Goal: Task Accomplishment & Management: Manage account settings

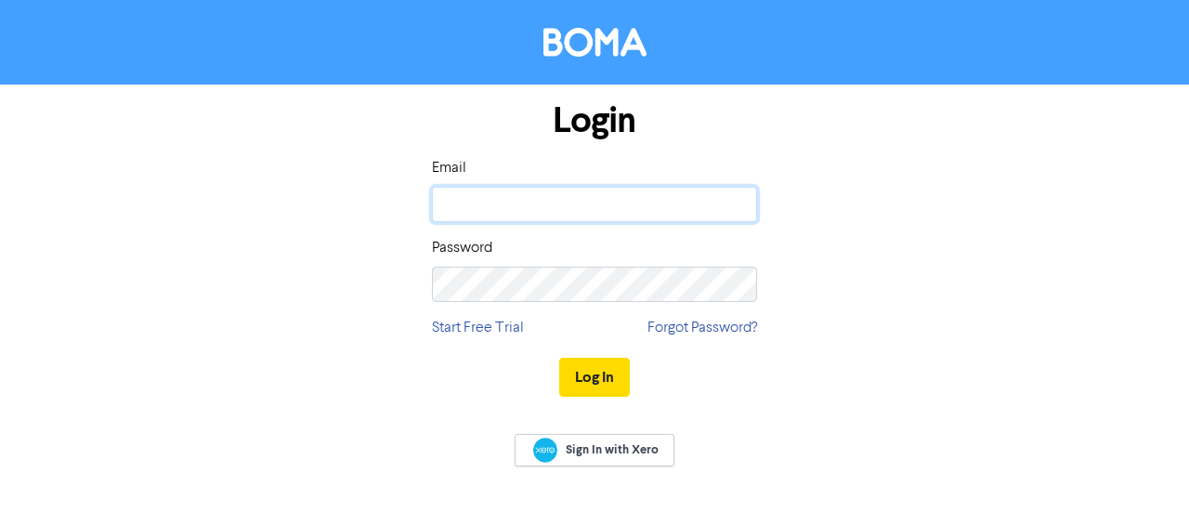
type input "[PERSON_NAME][EMAIL_ADDRESS][DOMAIN_NAME]"
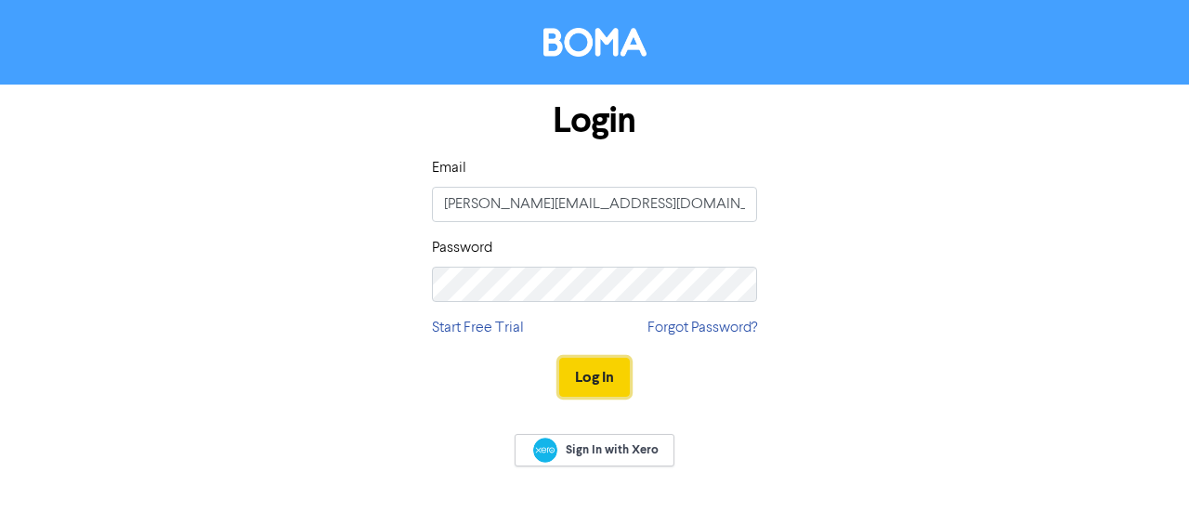
click at [602, 376] on button "Log In" at bounding box center [594, 377] width 71 height 39
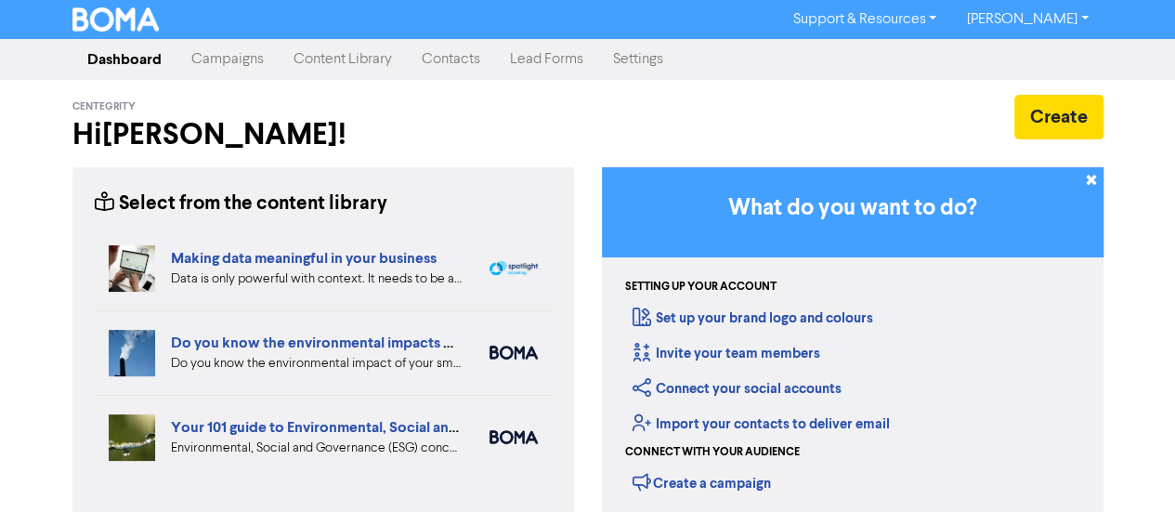
click at [240, 61] on link "Campaigns" at bounding box center [228, 59] width 102 height 37
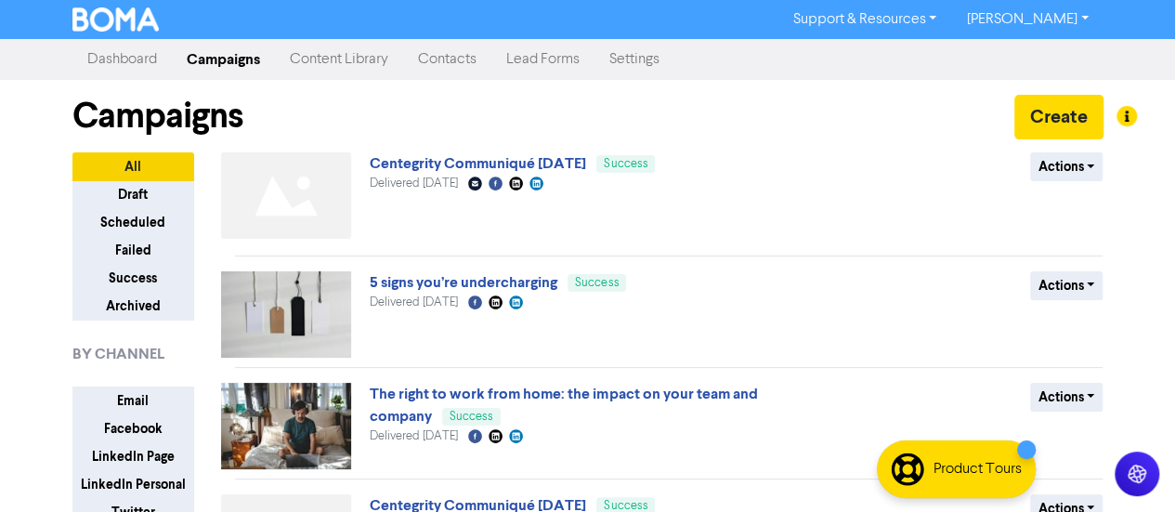
click at [340, 57] on link "Content Library" at bounding box center [339, 59] width 128 height 37
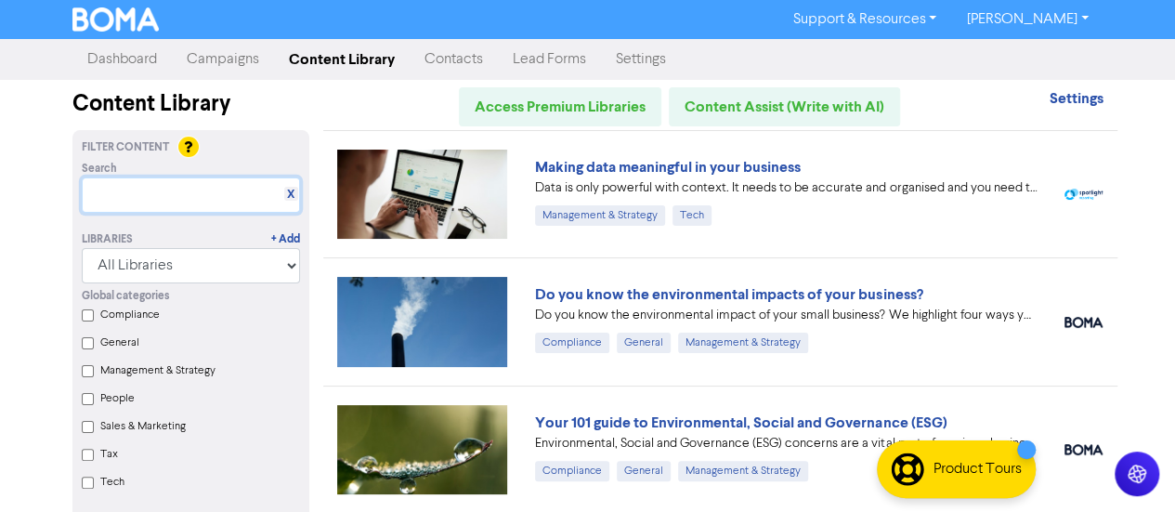
click at [162, 190] on input "text" at bounding box center [191, 194] width 218 height 35
paste input "Suspension of business postal deliveries to the [GEOGRAPHIC_DATA]: what options…"
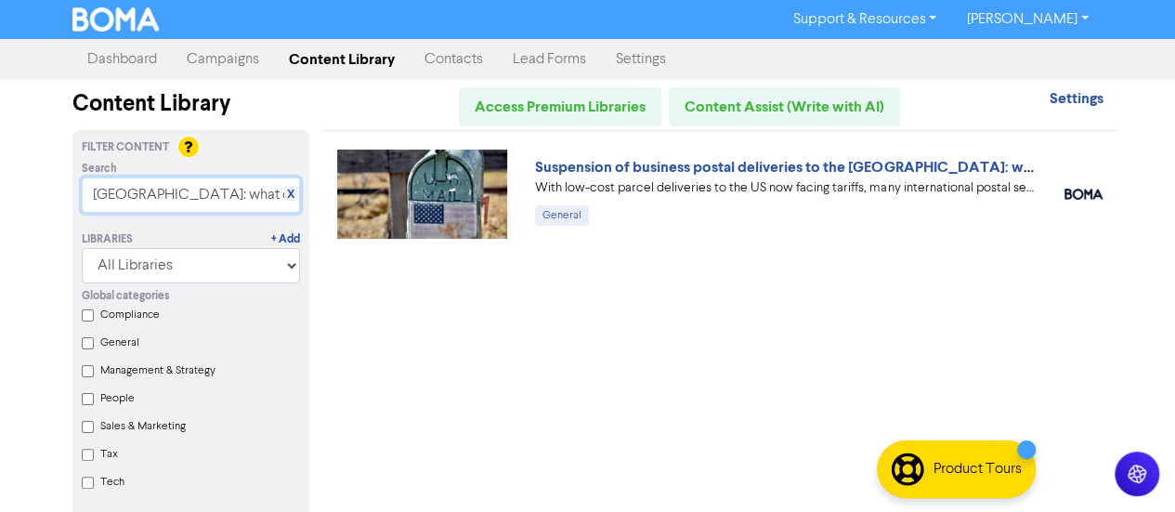
type input "Suspension of business postal deliveries to the [GEOGRAPHIC_DATA]: what options…"
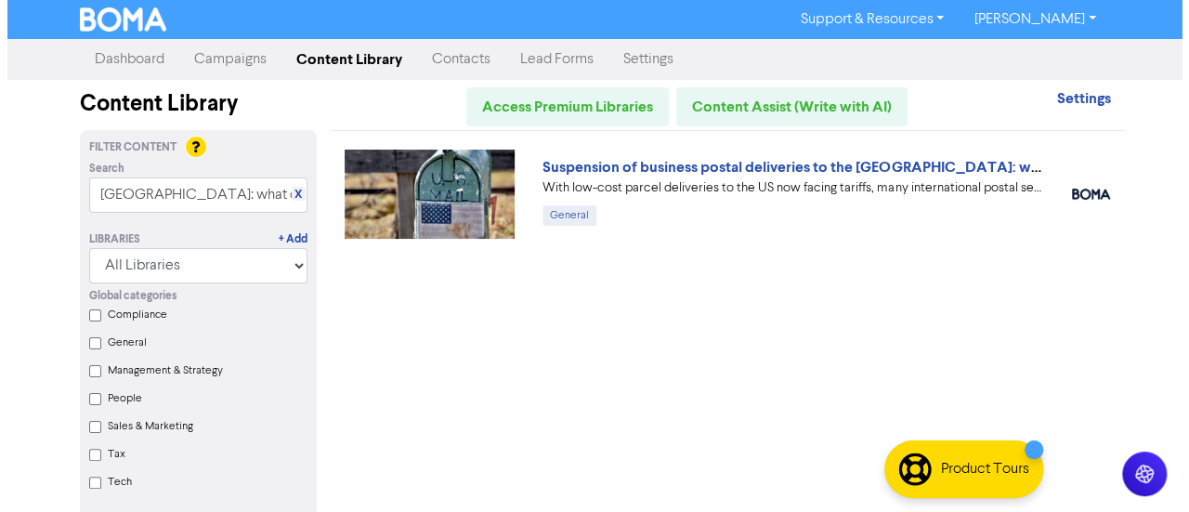
scroll to position [0, 0]
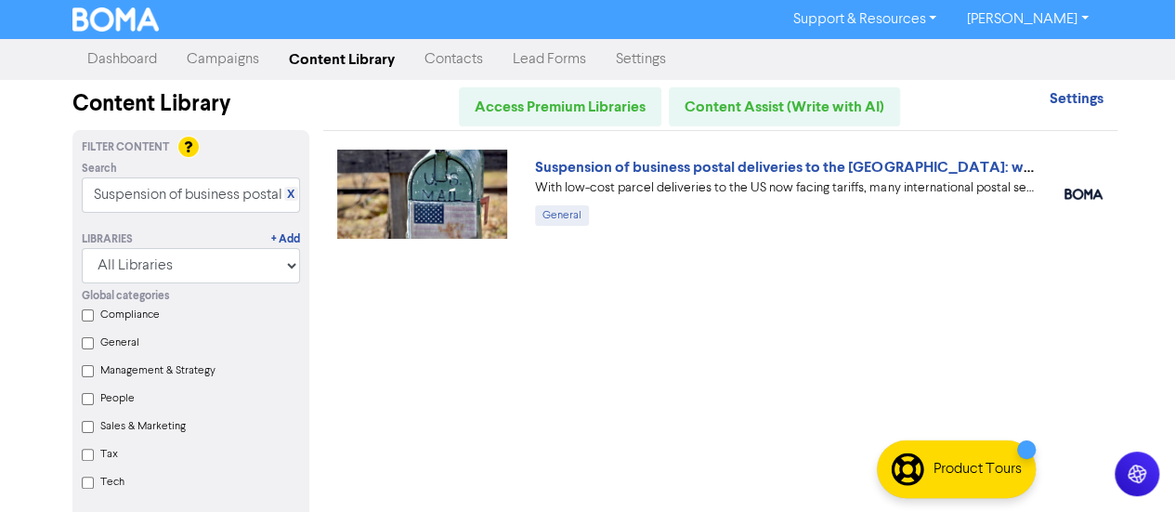
click at [438, 186] on img at bounding box center [422, 194] width 171 height 89
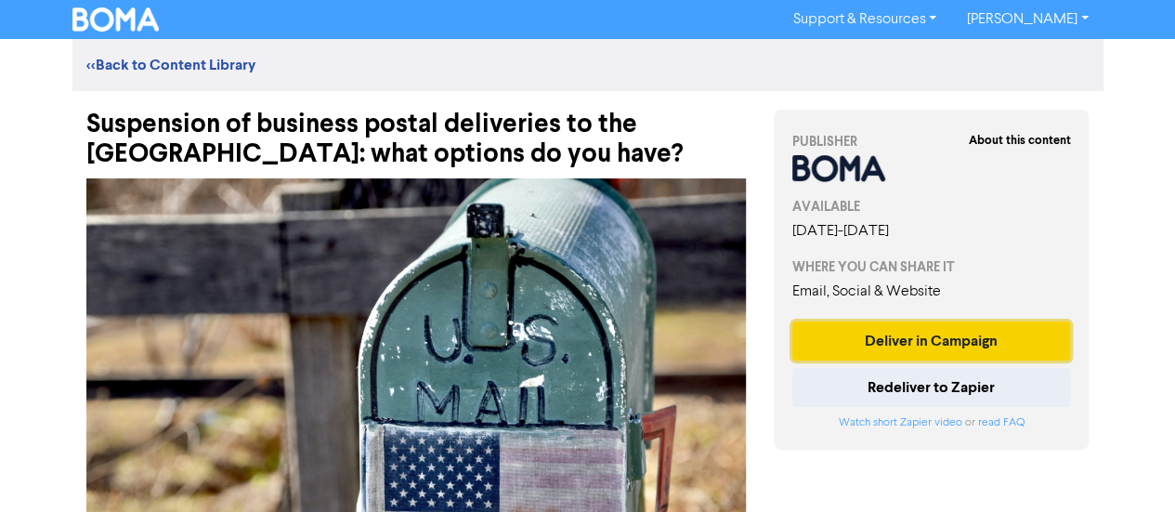
click at [992, 338] on button "Deliver in Campaign" at bounding box center [931, 340] width 279 height 39
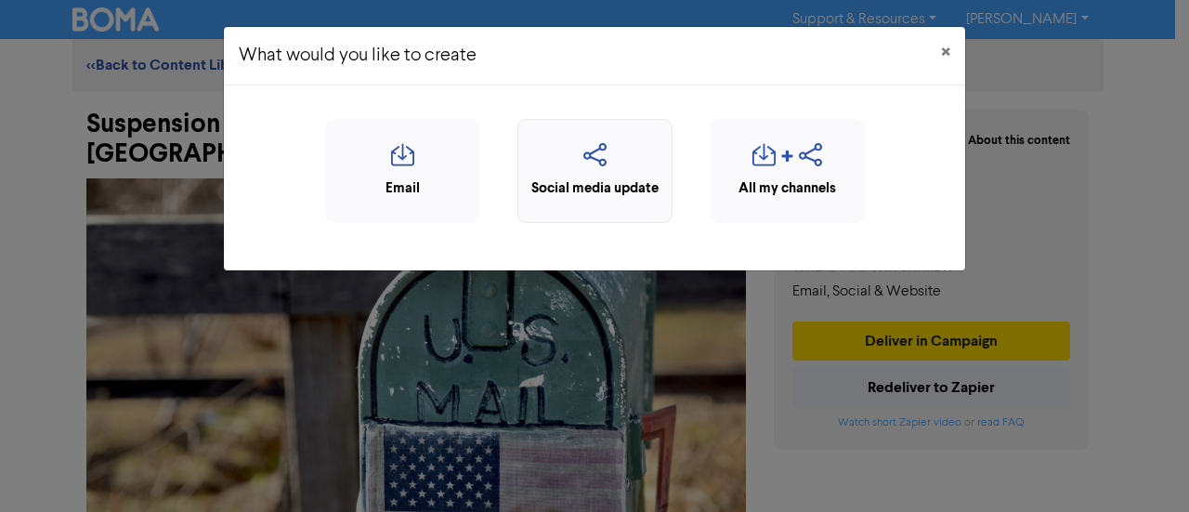
click at [656, 161] on icon "button" at bounding box center [595, 160] width 135 height 35
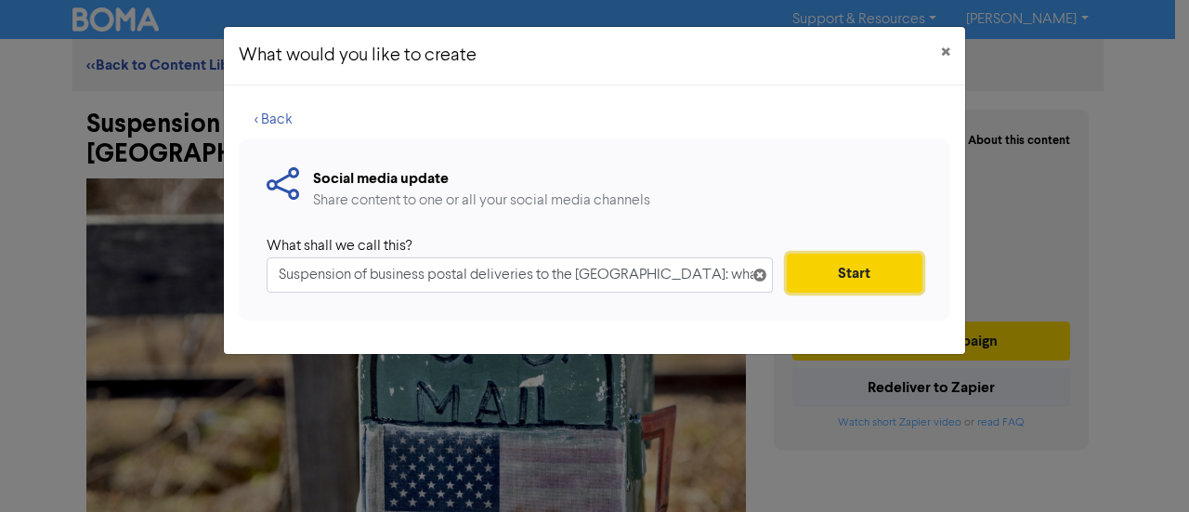
click at [818, 259] on button "Start" at bounding box center [855, 273] width 136 height 39
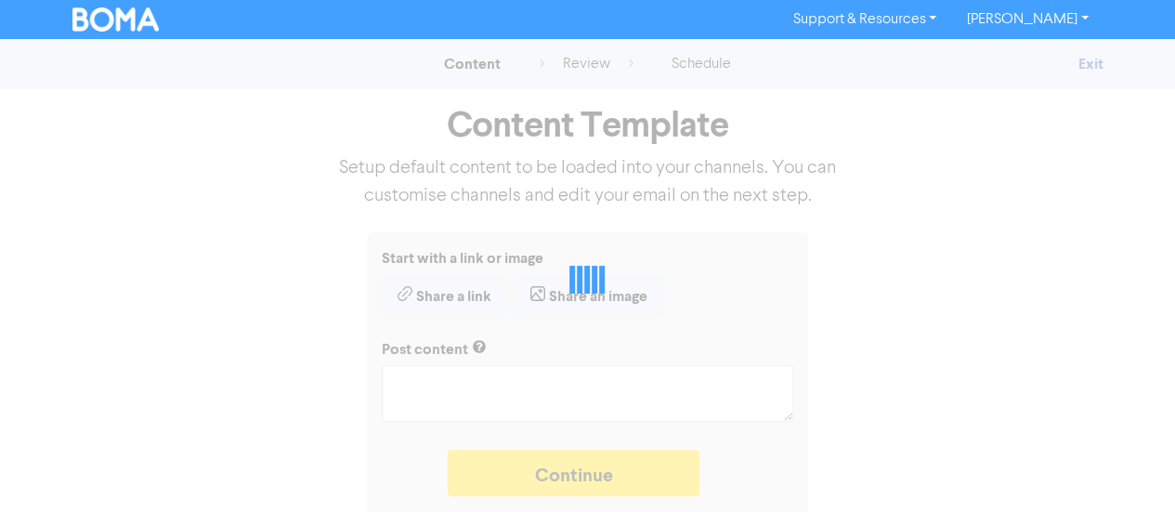
type textarea "x"
type textarea "With low-cost parcel deliveries to the US now facing tariffs, many internationa…"
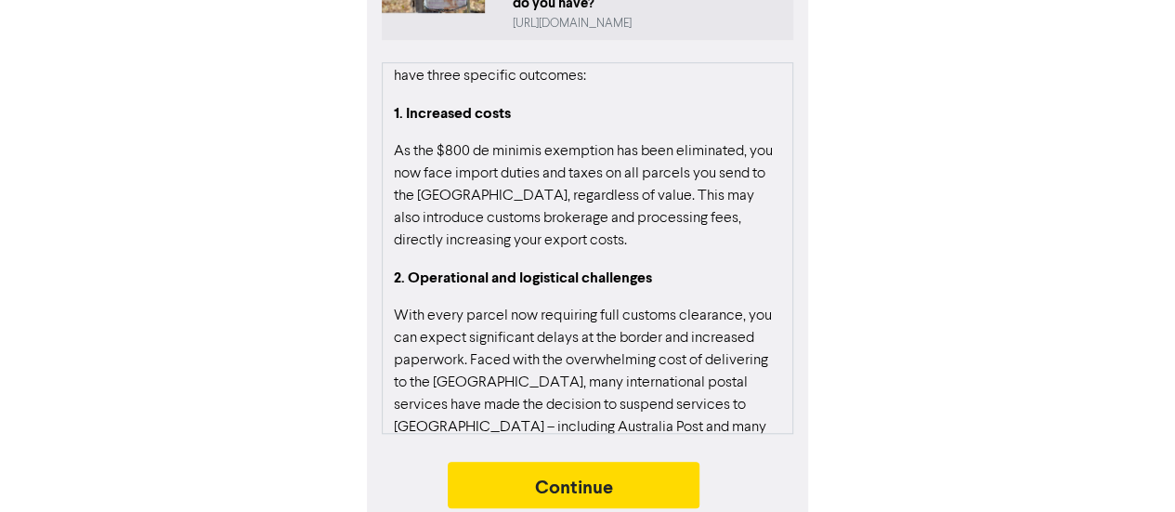
scroll to position [464, 0]
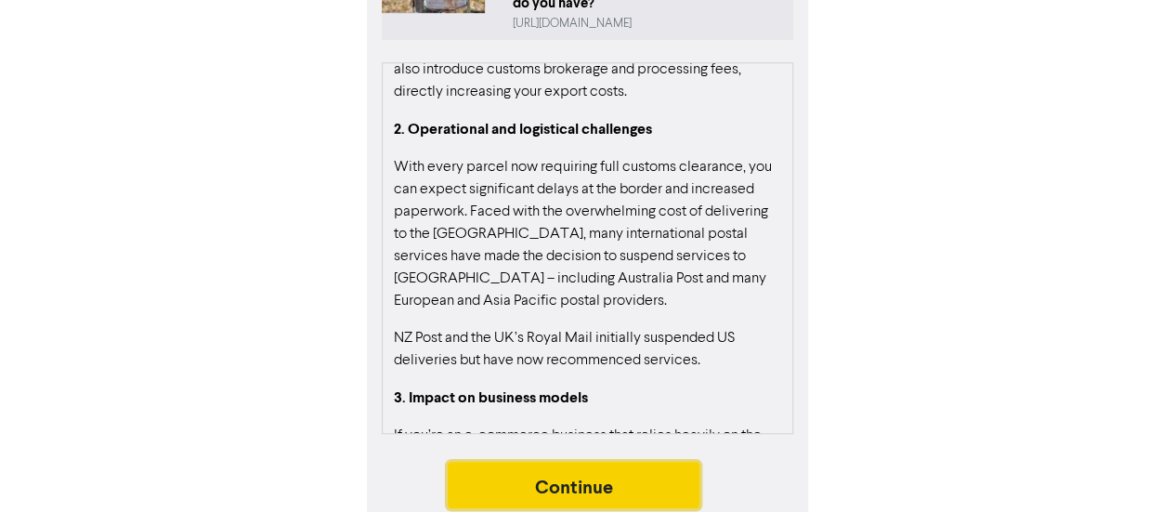
click at [606, 462] on button "Continue" at bounding box center [574, 485] width 253 height 46
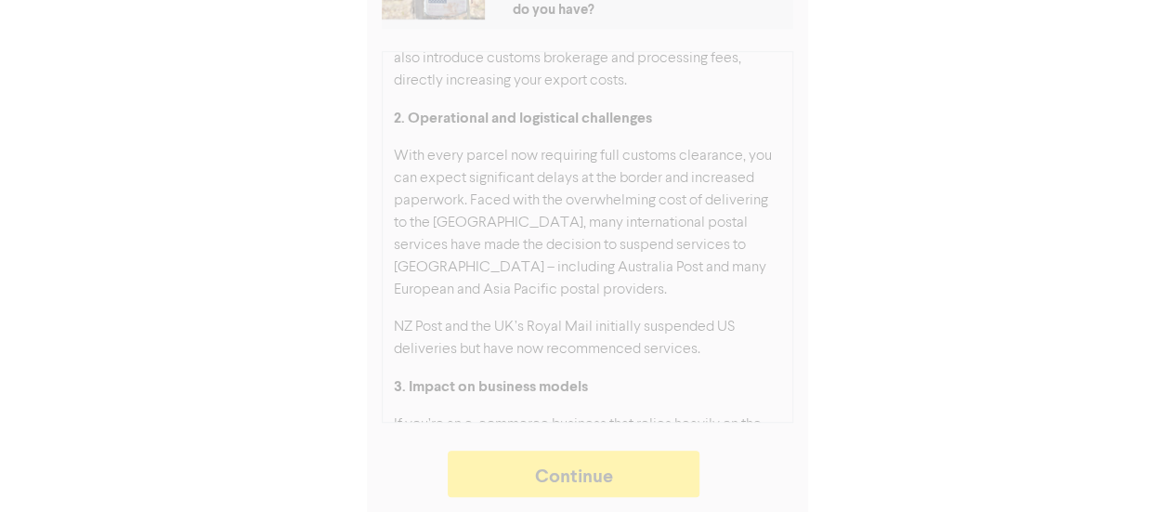
type textarea "x"
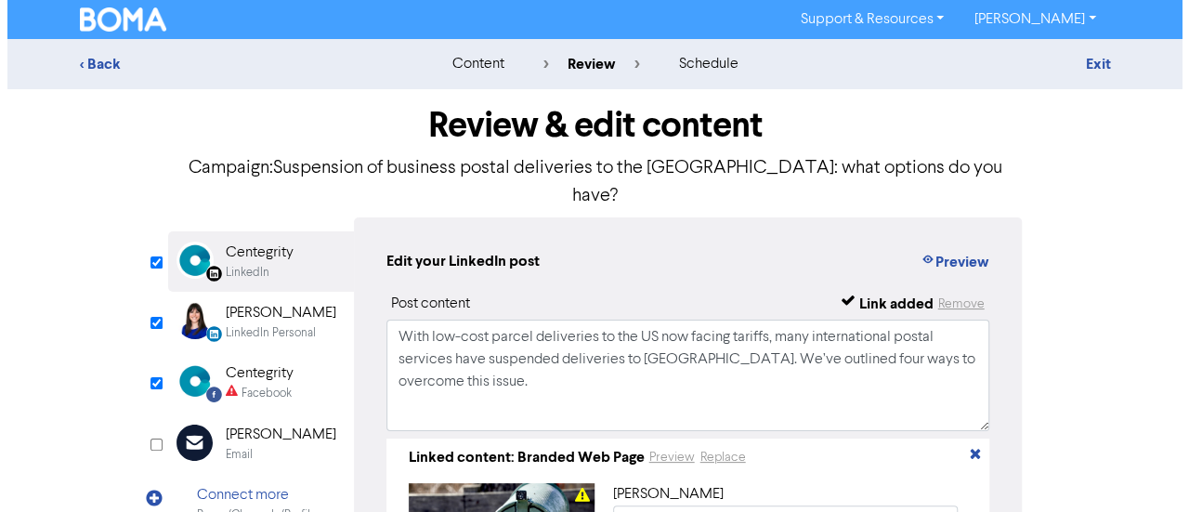
scroll to position [12, 0]
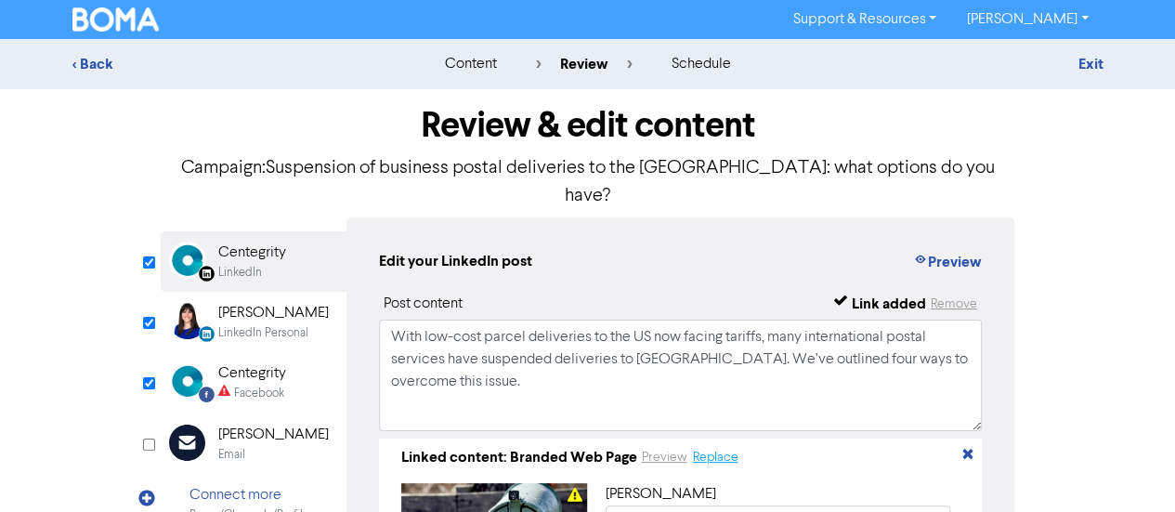
click at [709, 447] on button "Replace" at bounding box center [715, 457] width 47 height 21
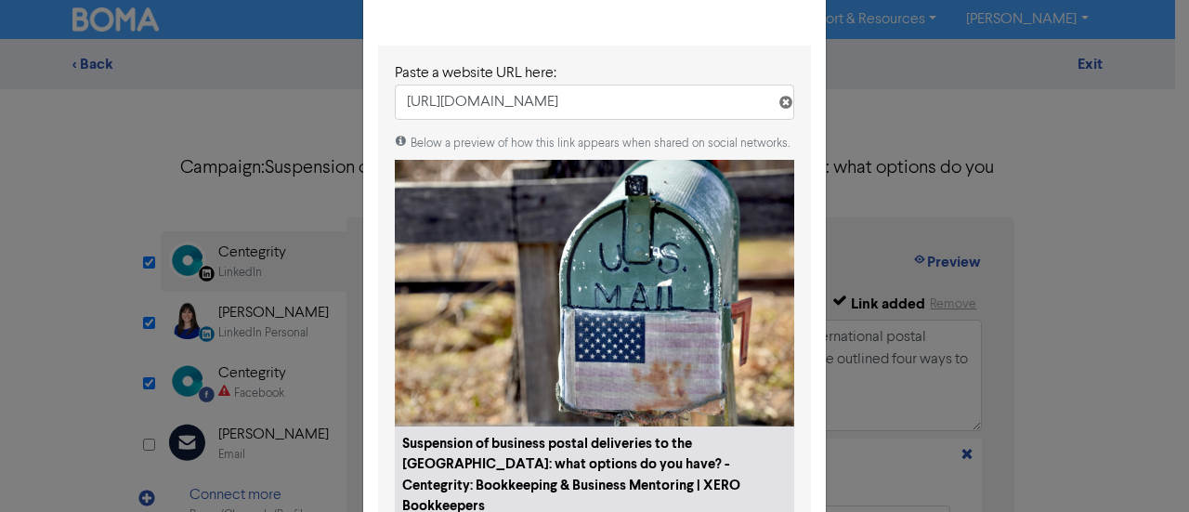
scroll to position [186, 0]
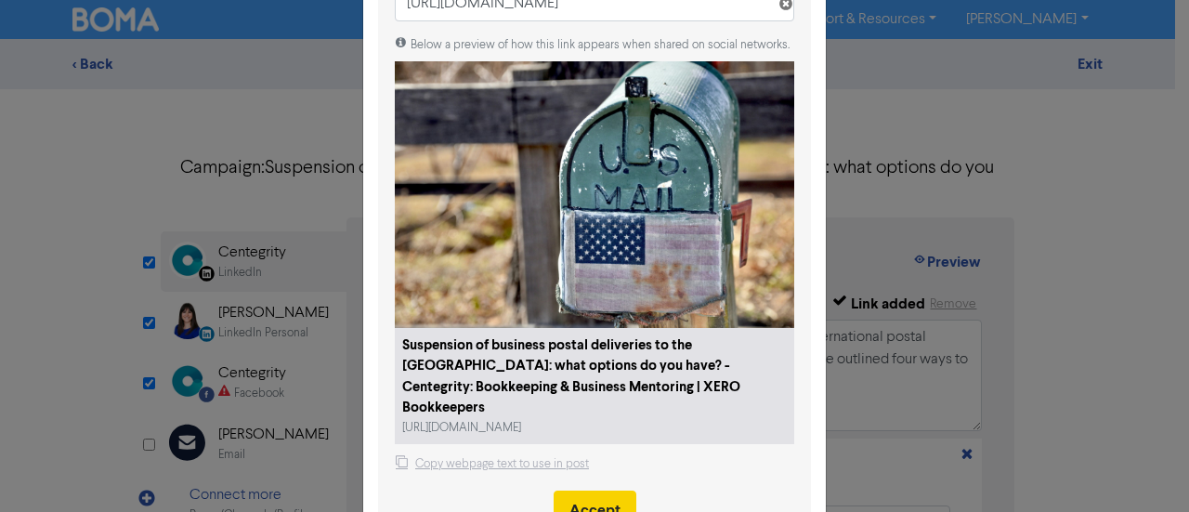
type input "[URL][DOMAIN_NAME]"
click at [582, 491] on button "Accept" at bounding box center [595, 510] width 83 height 39
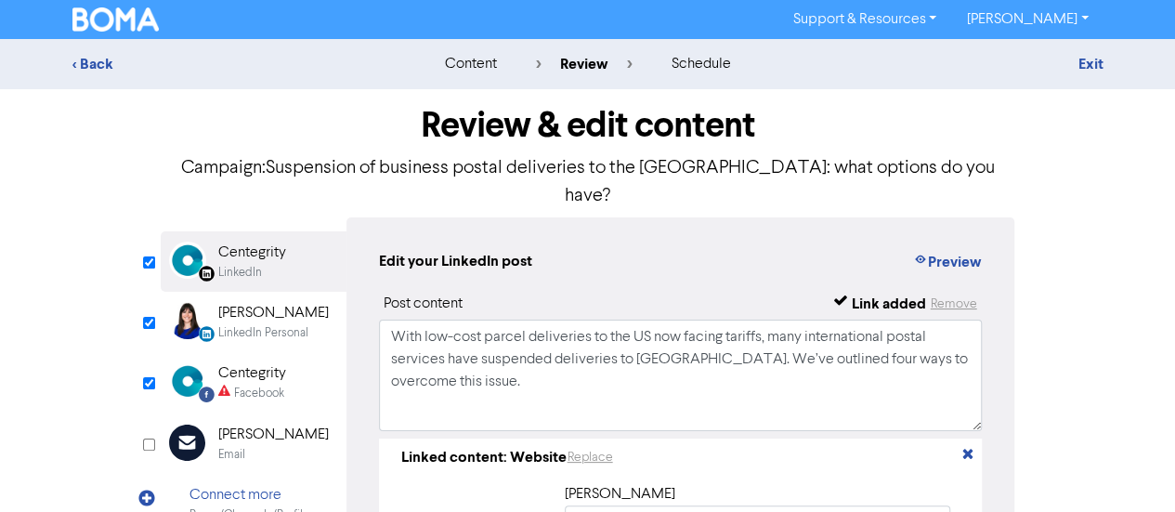
type input "Suspension of business postal deliveries to the [GEOGRAPHIC_DATA]: what options…"
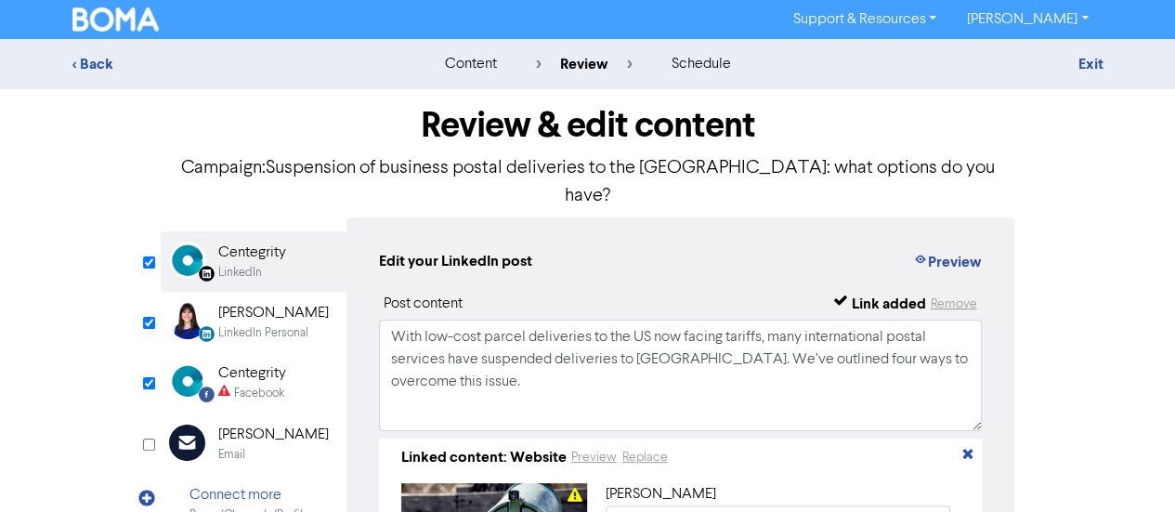
click at [249, 324] on div "LinkedIn Personal" at bounding box center [263, 333] width 90 height 18
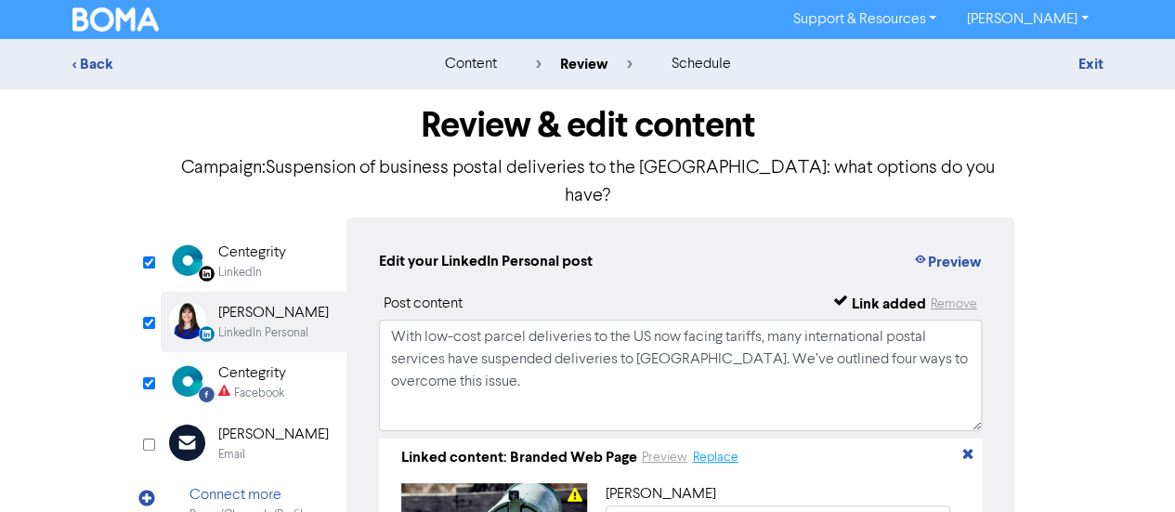
click at [710, 447] on button "Replace" at bounding box center [715, 457] width 47 height 21
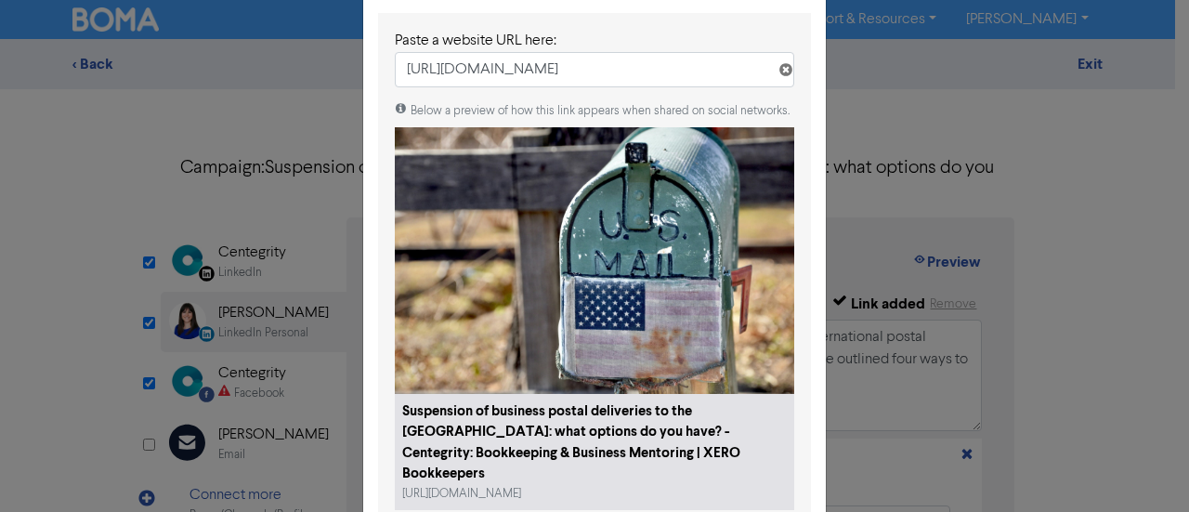
scroll to position [240, 0]
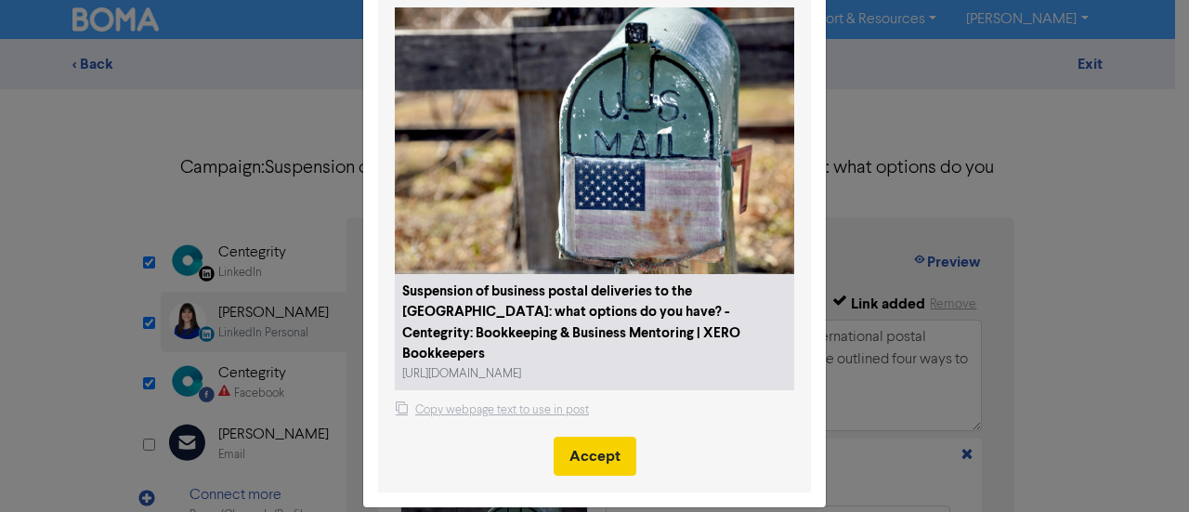
type input "[URL][DOMAIN_NAME]"
click at [608, 437] on button "Accept" at bounding box center [595, 456] width 83 height 39
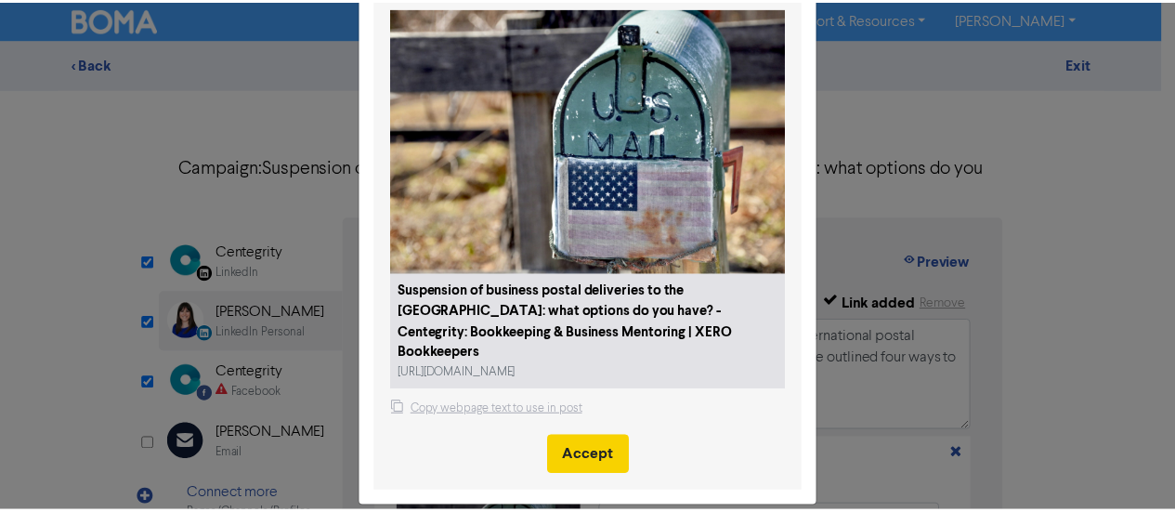
scroll to position [0, 0]
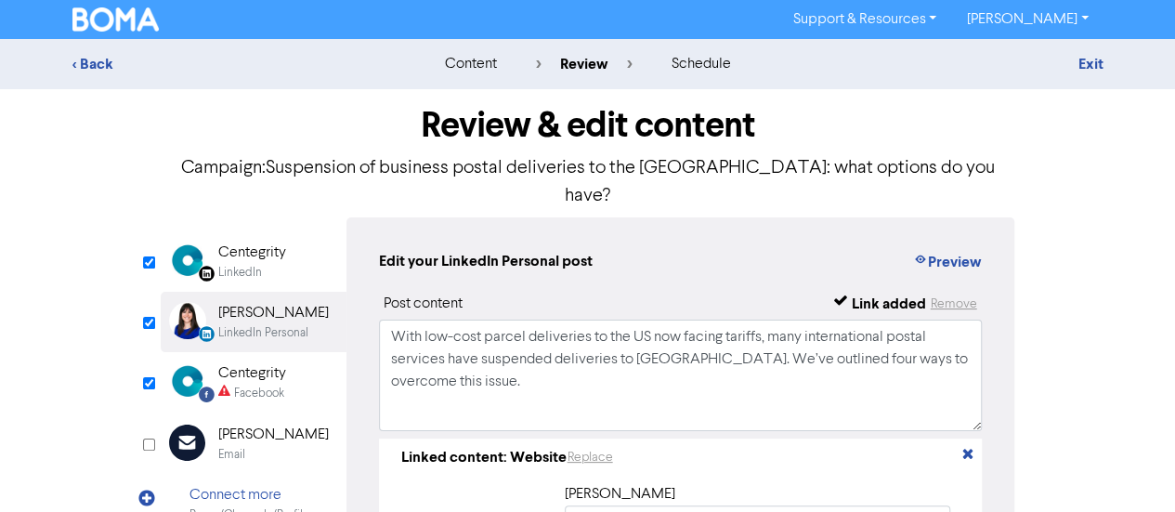
type input "Suspension of business postal deliveries to the [GEOGRAPHIC_DATA]: what options…"
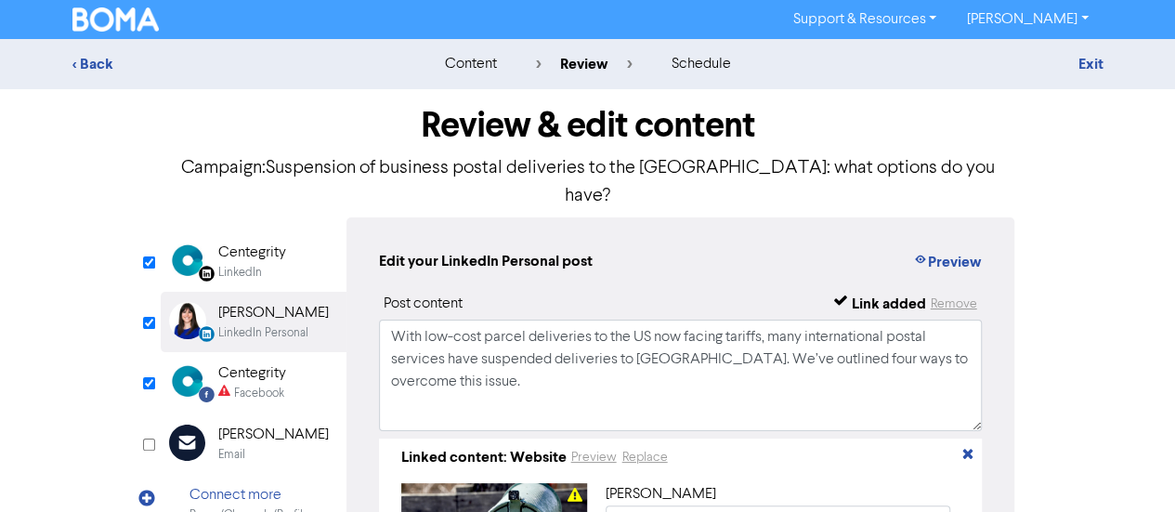
click at [260, 385] on div "Facebook" at bounding box center [259, 394] width 50 height 18
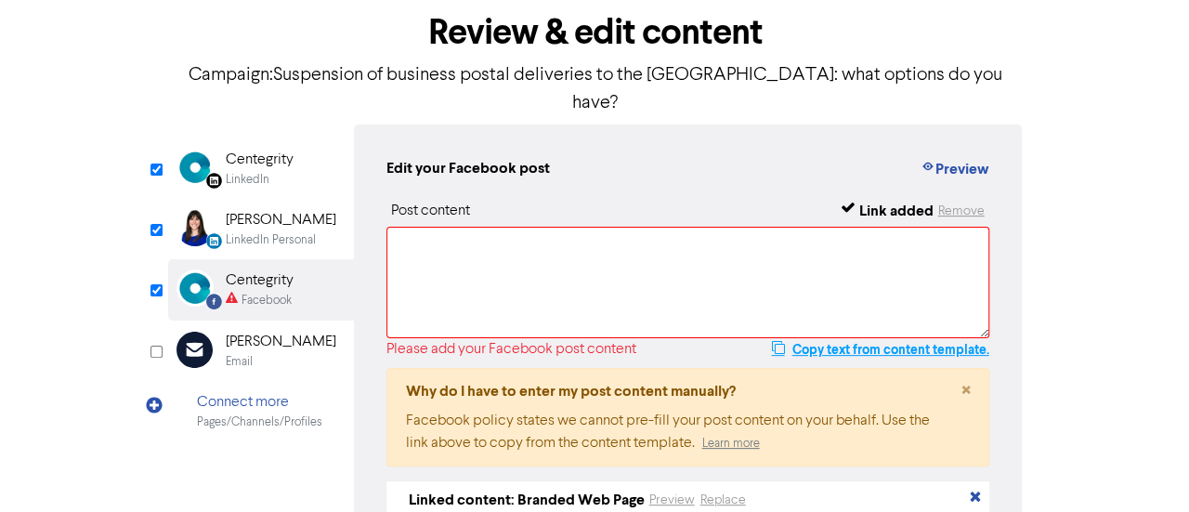
scroll to position [279, 0]
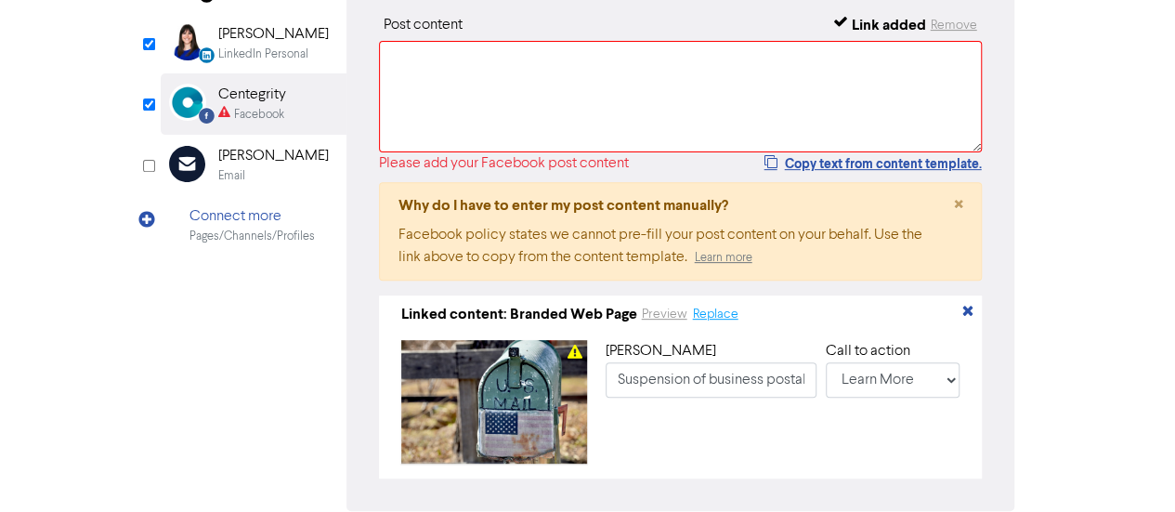
click at [710, 304] on button "Replace" at bounding box center [715, 314] width 47 height 21
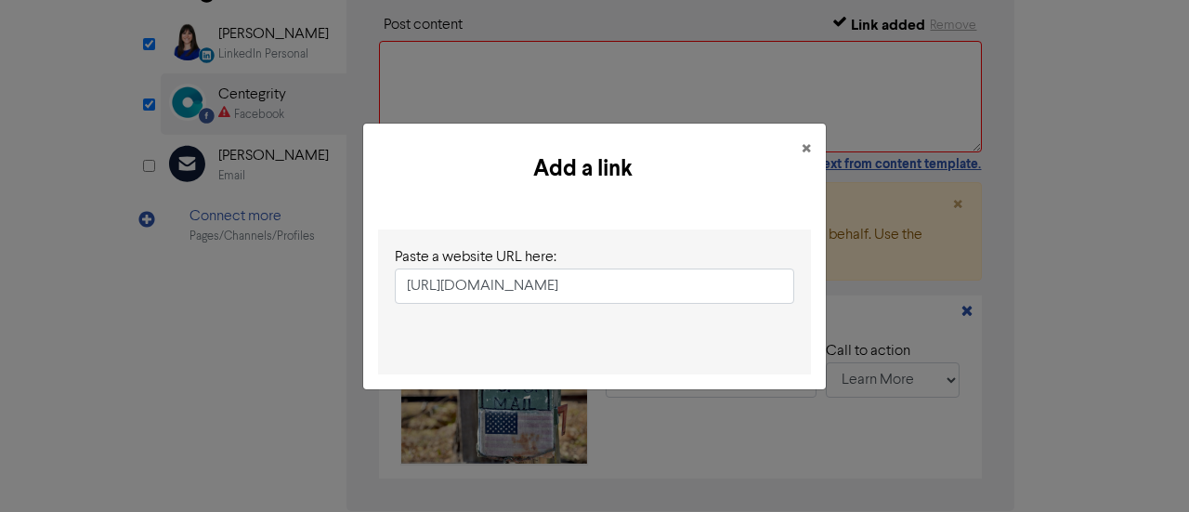
scroll to position [0, 310]
type input "[URL][DOMAIN_NAME]"
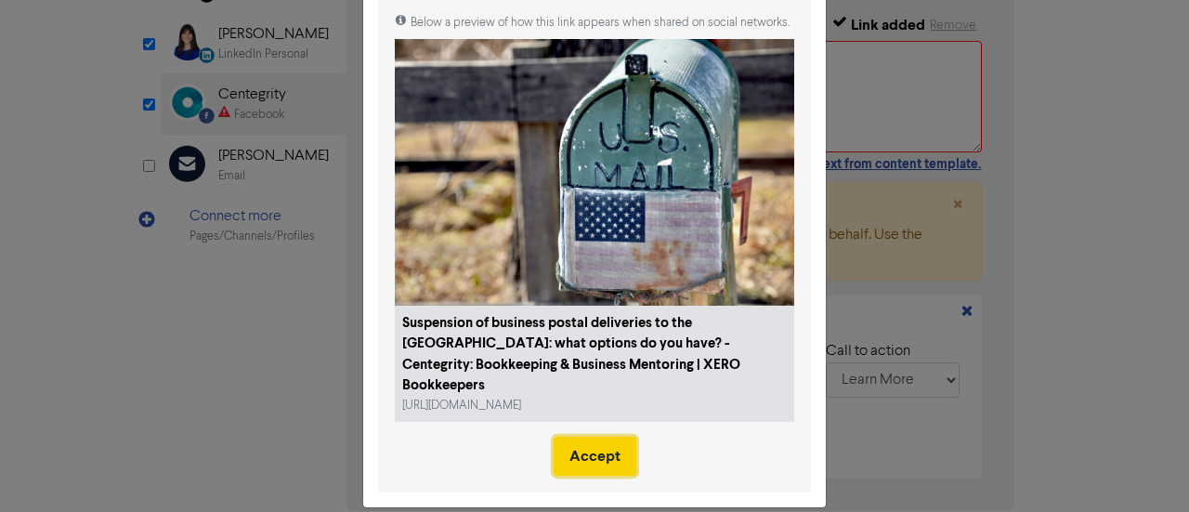
scroll to position [0, 0]
click at [595, 437] on button "Accept" at bounding box center [595, 456] width 83 height 39
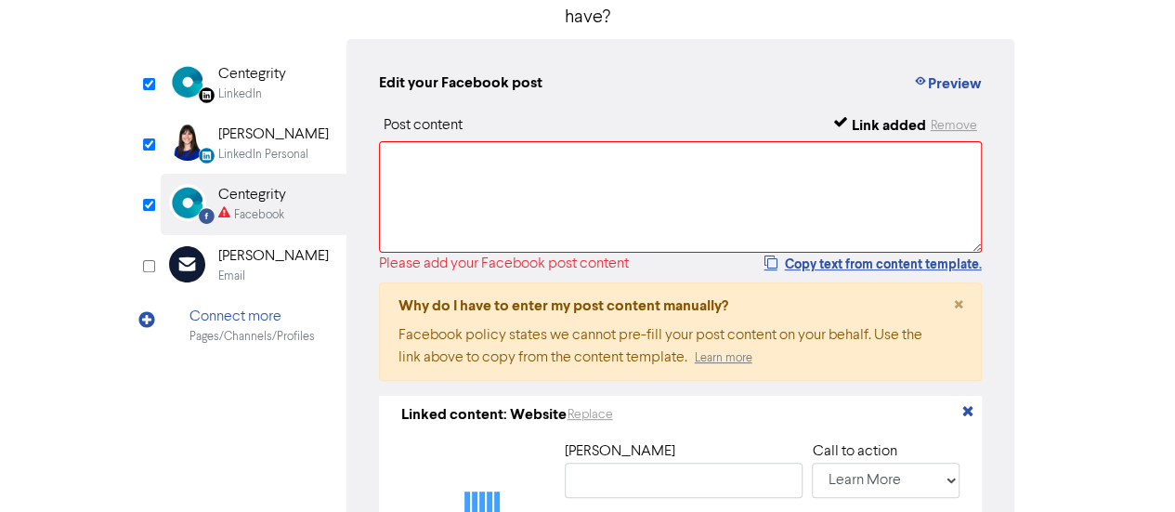
scroll to position [93, 0]
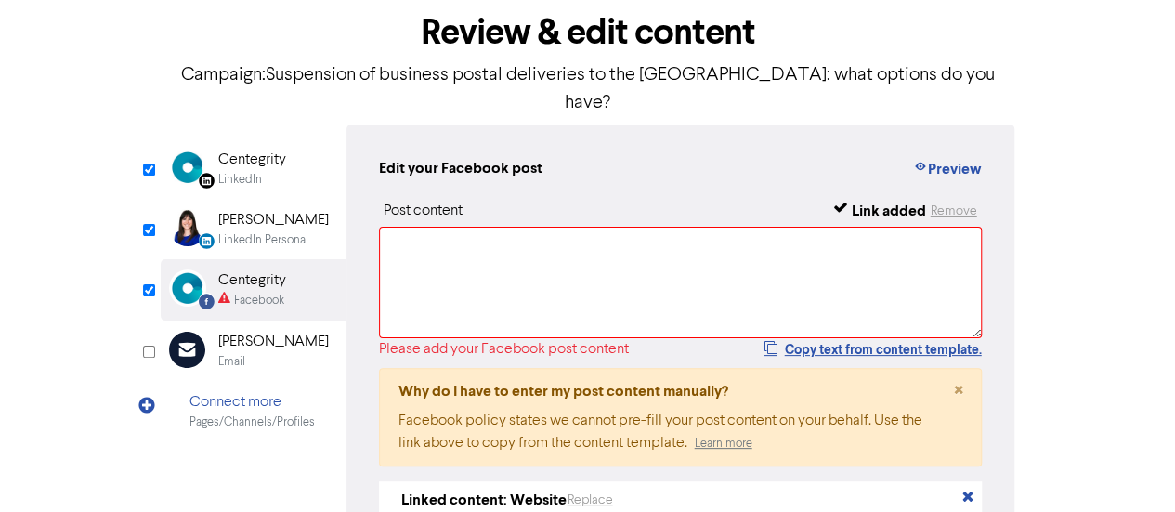
type input "Suspension of business postal deliveries to the [GEOGRAPHIC_DATA]: what options…"
click at [271, 149] on div "Centegrity" at bounding box center [252, 160] width 68 height 22
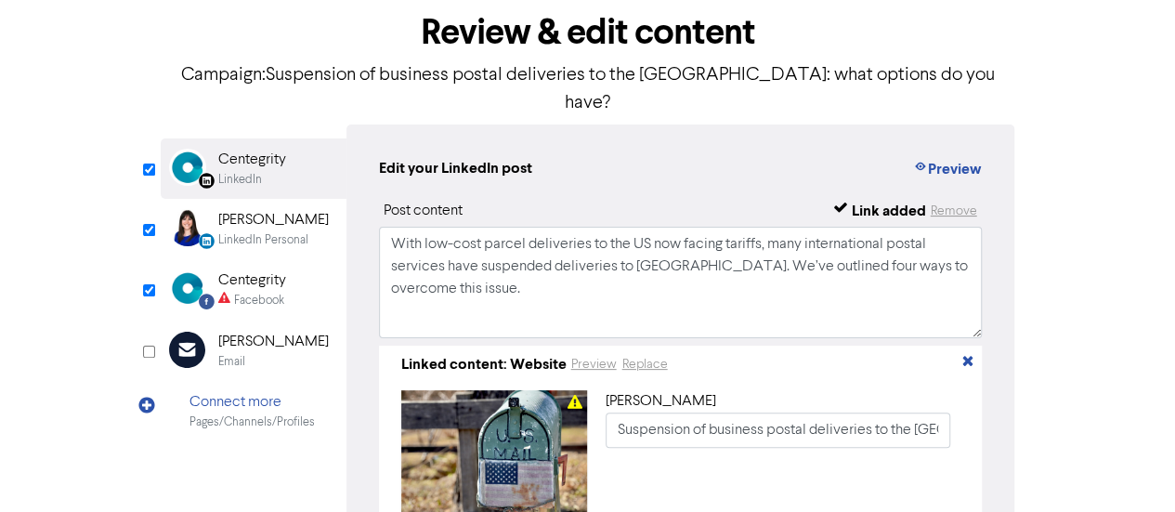
scroll to position [0, 0]
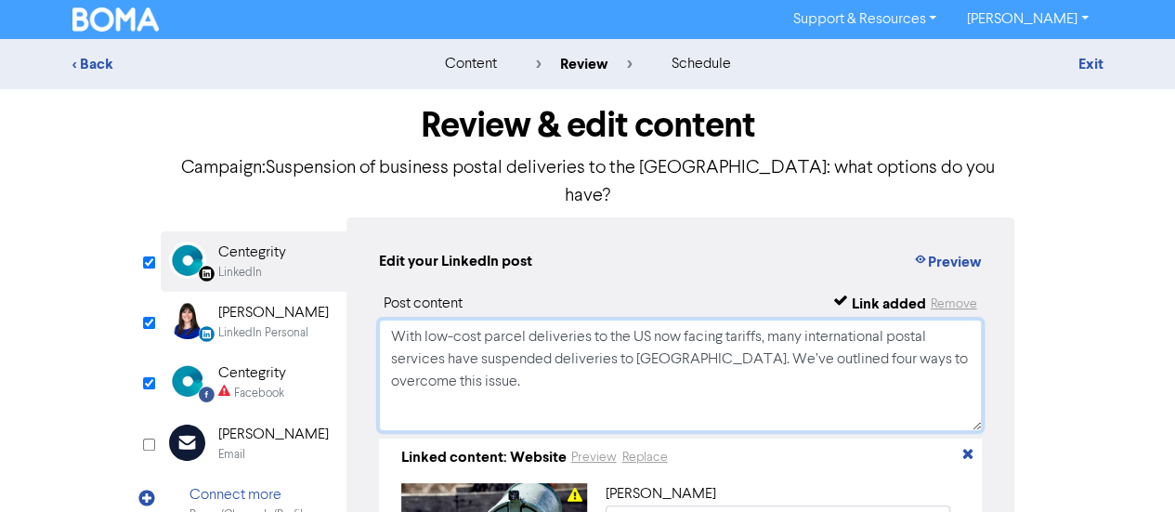
drag, startPoint x: 499, startPoint y: 364, endPoint x: 502, endPoint y: 347, distance: 17.0
click at [502, 347] on textarea "With low-cost parcel deliveries to the US now facing tariffs, many internationa…" at bounding box center [681, 375] width 604 height 111
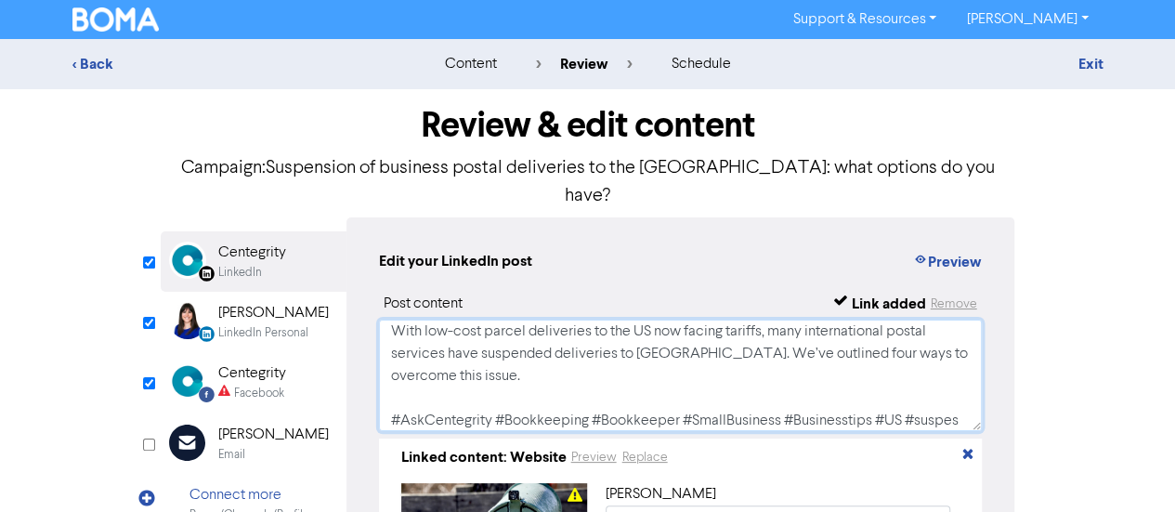
scroll to position [28, 0]
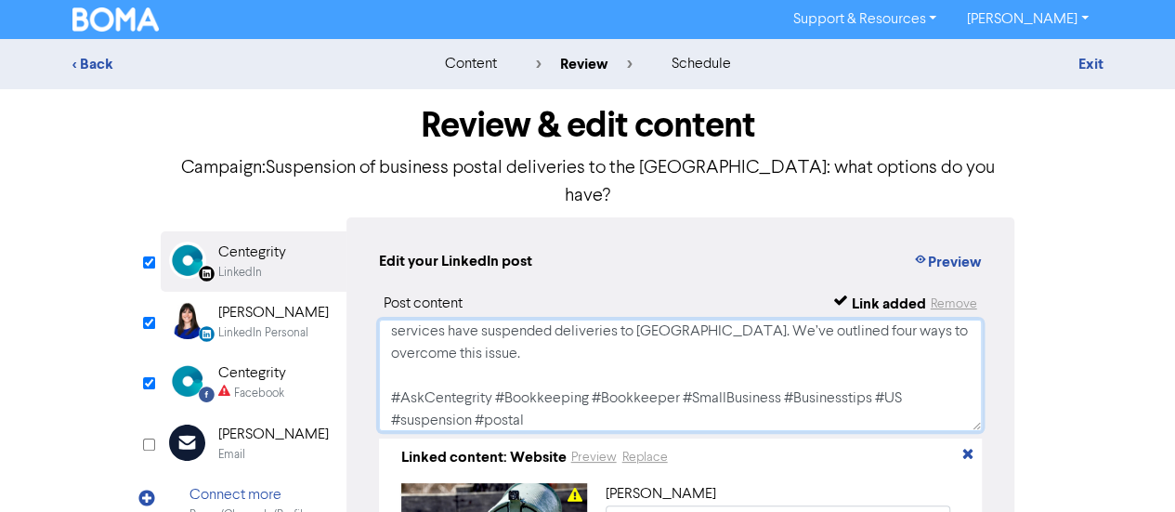
type textarea "With low-cost parcel deliveries to the US now facing tariffs, many internationa…"
click at [281, 302] on div "[PERSON_NAME]" at bounding box center [273, 313] width 111 height 22
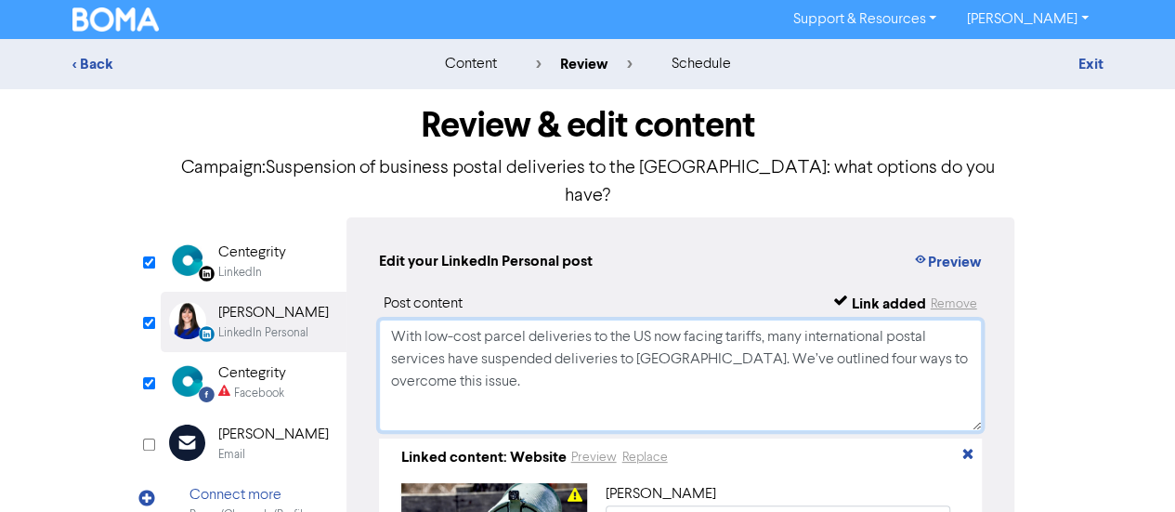
click at [528, 328] on textarea "With low-cost parcel deliveries to the US now facing tariffs, many internationa…" at bounding box center [681, 375] width 604 height 111
paste textarea "#AskCentegrity #Bookkeeping #Bookkeeper #SmallBusiness #Businesstips #US #suspe…"
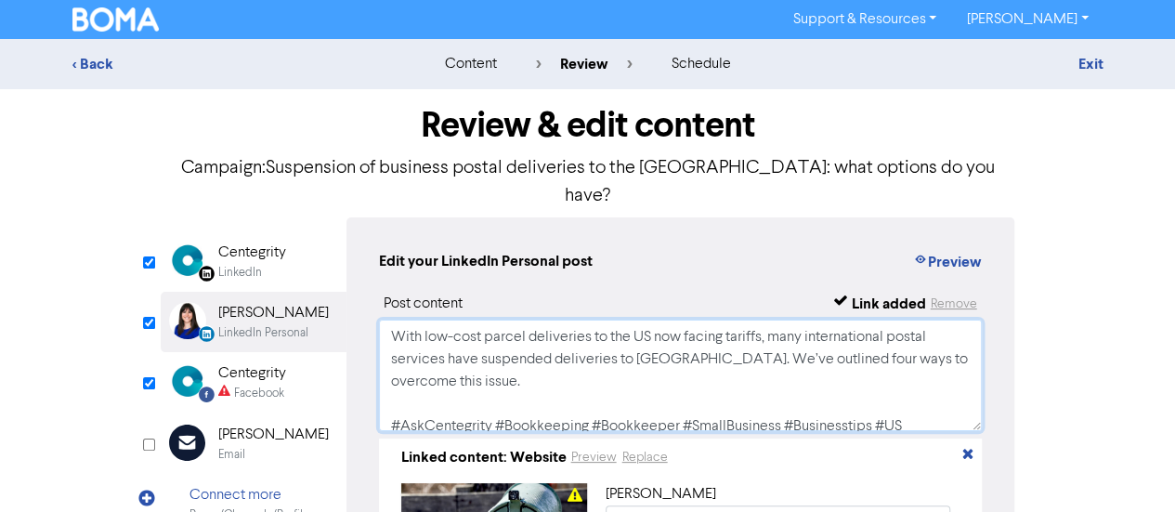
scroll to position [72, 0]
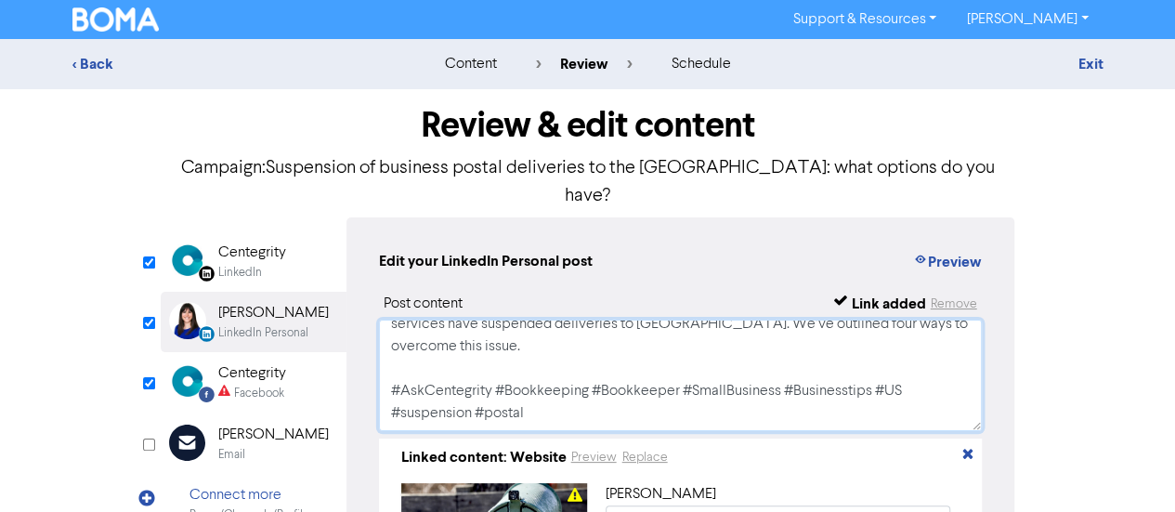
type textarea "With low-cost parcel deliveries to the US now facing tariffs, many internationa…"
click at [300, 353] on div "Facebook Created with Sketch. Centegrity Facebook" at bounding box center [254, 382] width 186 height 60
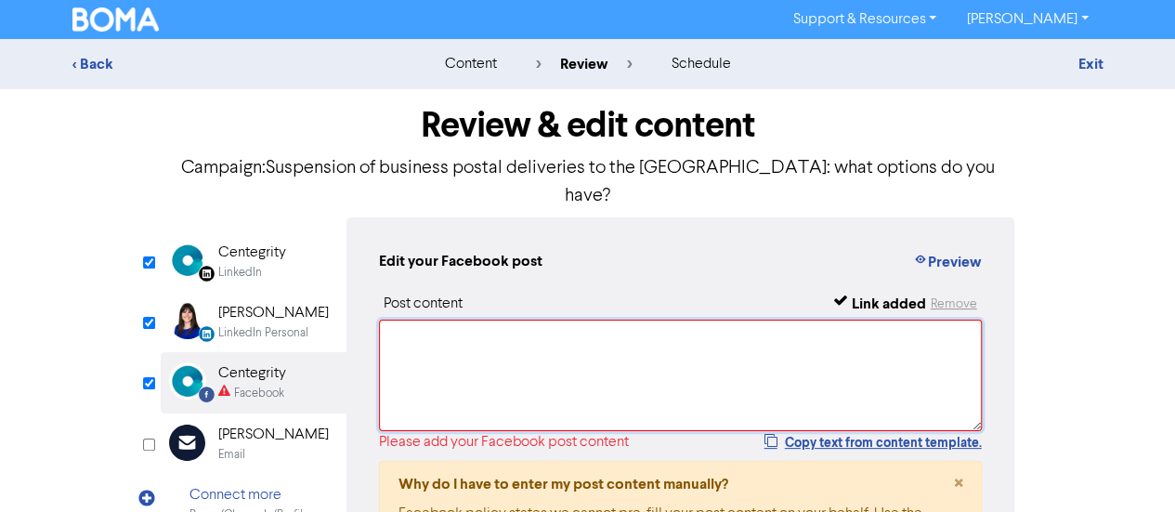
click at [532, 356] on textarea at bounding box center [681, 375] width 604 height 111
paste textarea "With low-cost parcel deliveries to the US now facing tariffs, many internationa…"
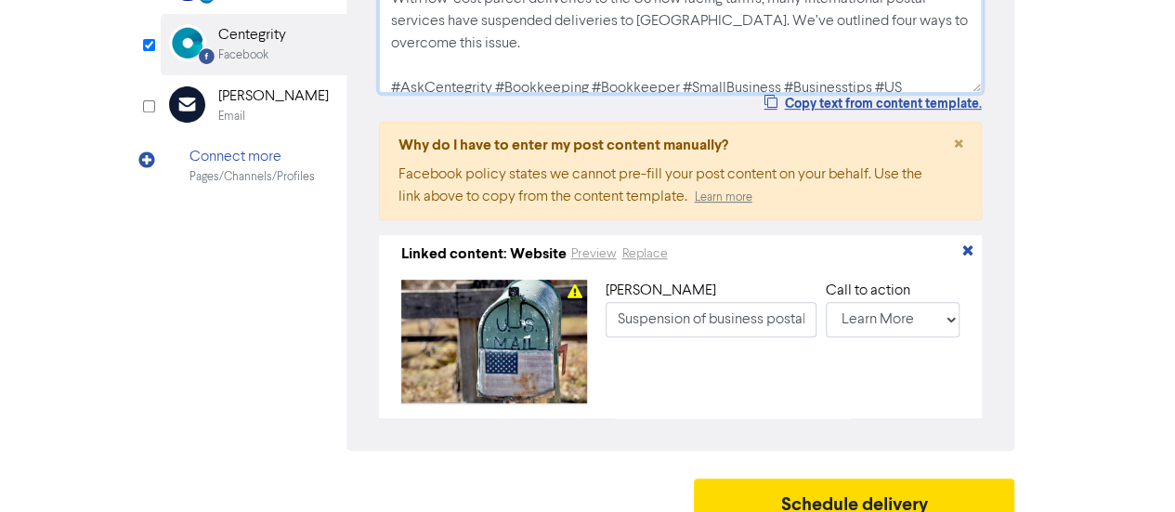
scroll to position [152, 0]
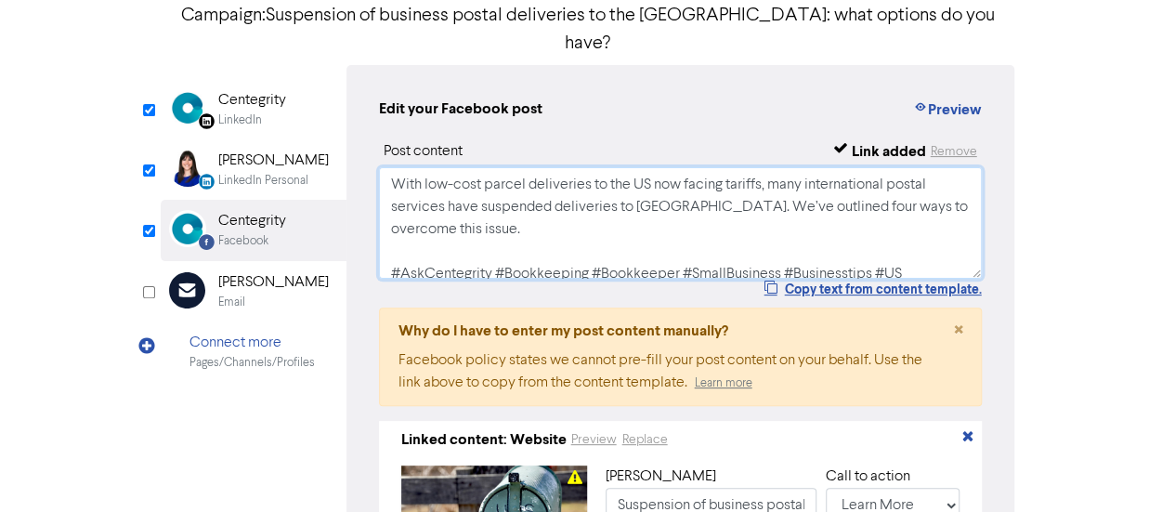
click at [663, 205] on textarea "With low-cost parcel deliveries to the US now facing tariffs, many internationa…" at bounding box center [681, 222] width 604 height 111
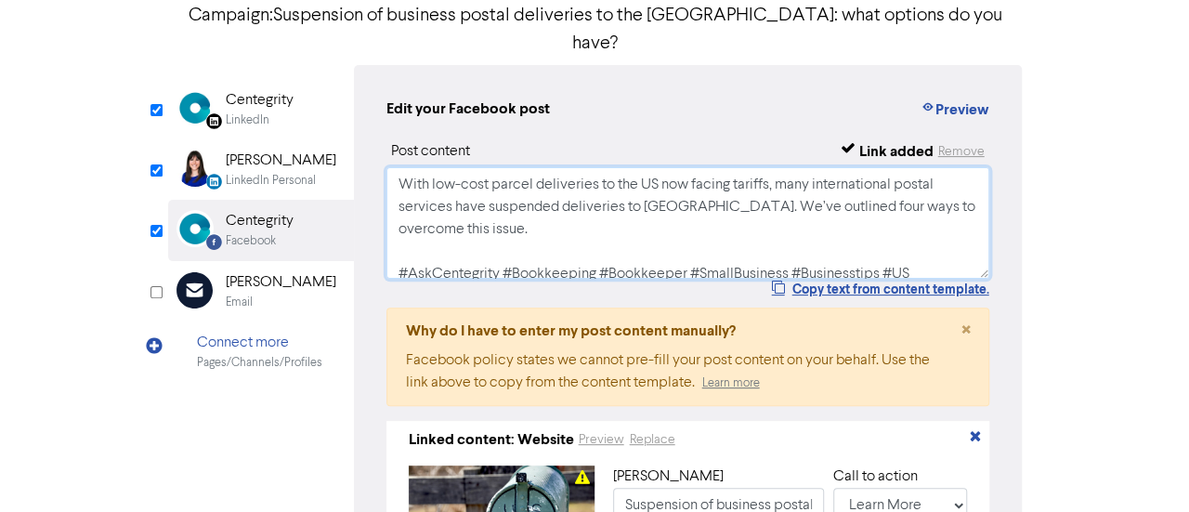
scroll to position [79, 0]
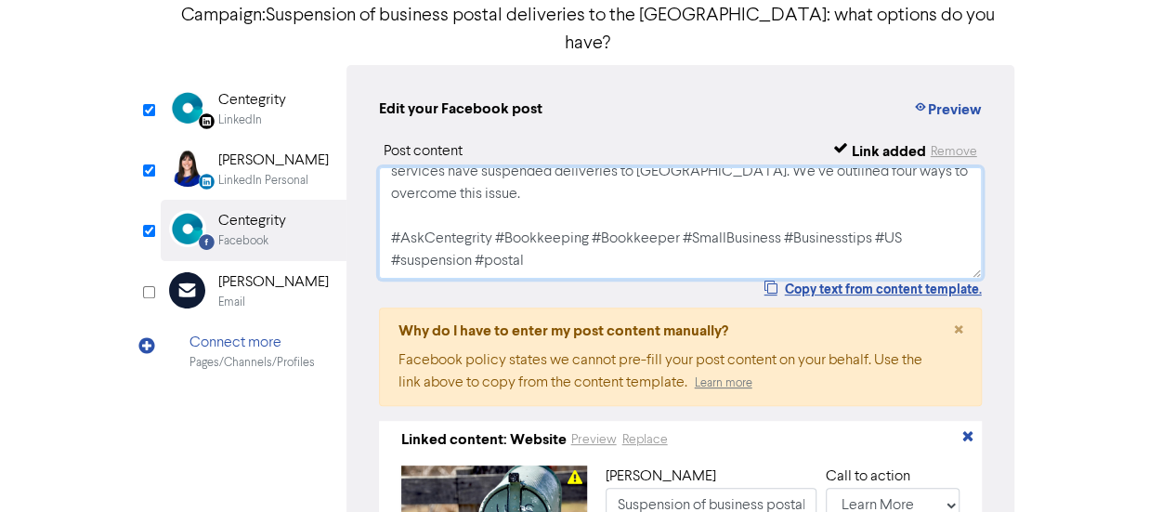
click at [425, 230] on textarea "With low-cost parcel deliveries to the US now facing tariffs, many internationa…" at bounding box center [681, 222] width 604 height 111
type textarea "With low-cost parcel deliveries to the US now facing tariffs, many internationa…"
click at [263, 111] on div "LinkedIn" at bounding box center [252, 120] width 68 height 18
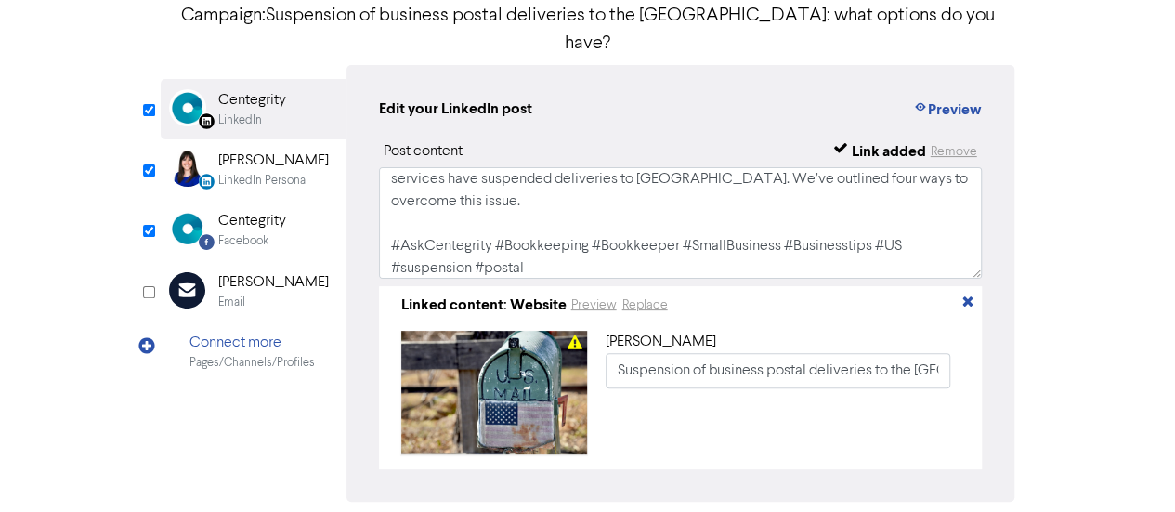
click at [273, 210] on div "Centegrity" at bounding box center [252, 221] width 68 height 22
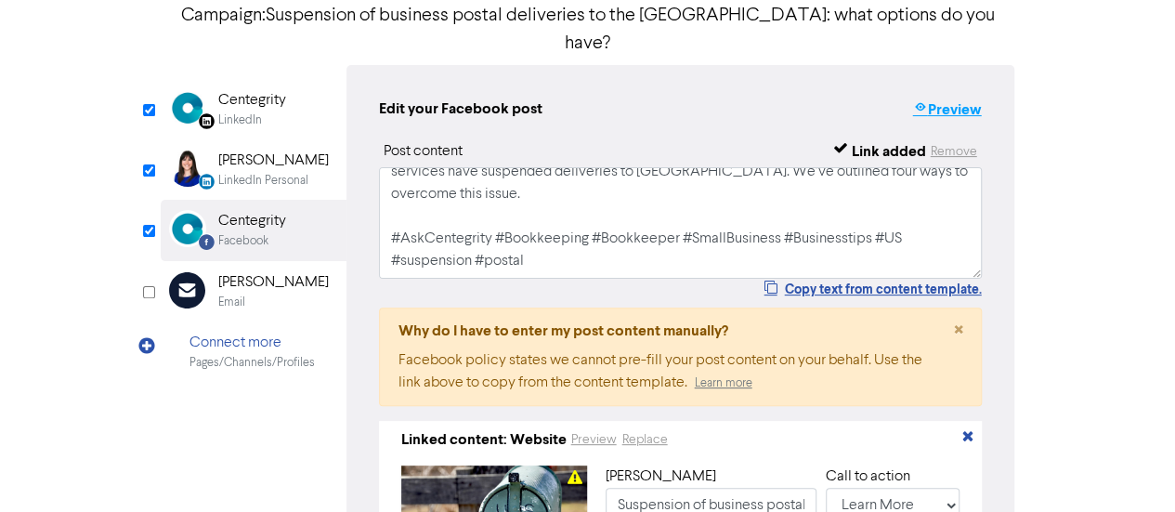
click at [939, 98] on button "Preview" at bounding box center [946, 110] width 71 height 24
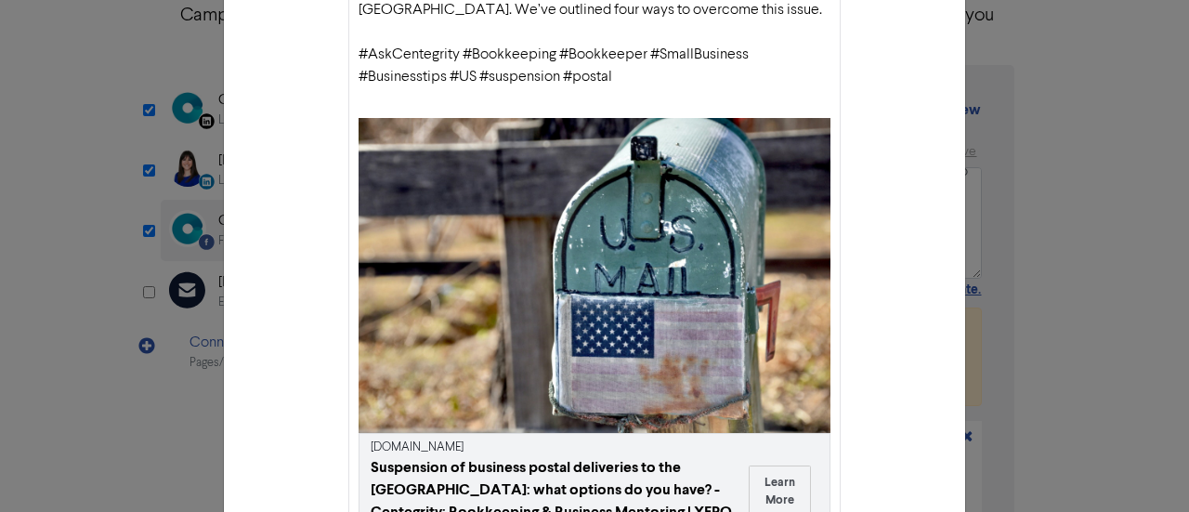
scroll to position [186, 0]
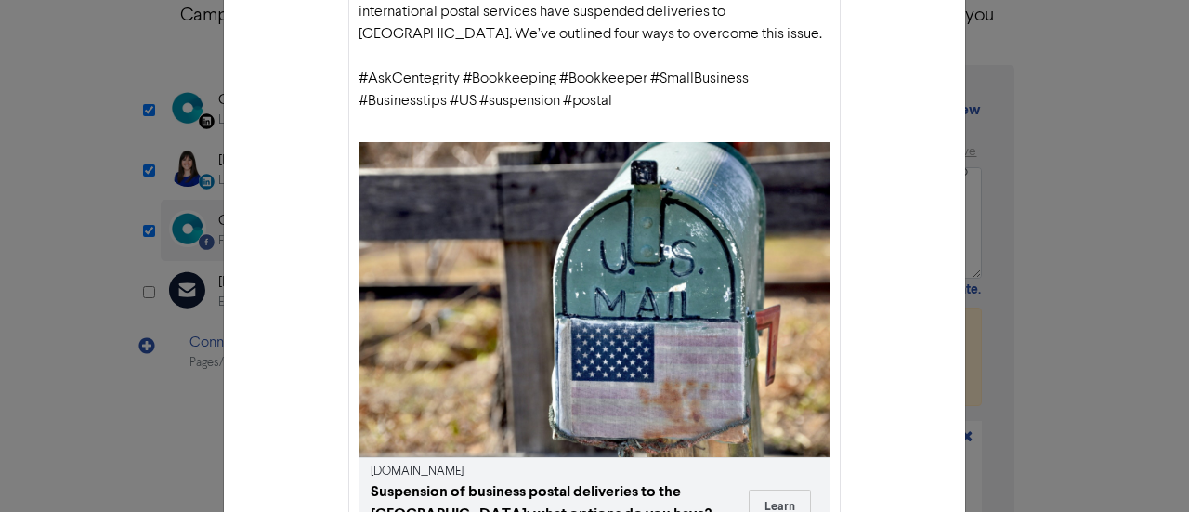
click at [1061, 128] on div "Facebook preview × Centegrity With low-cost parcel deliveries to the [GEOGRAPHI…" at bounding box center [594, 256] width 1189 height 512
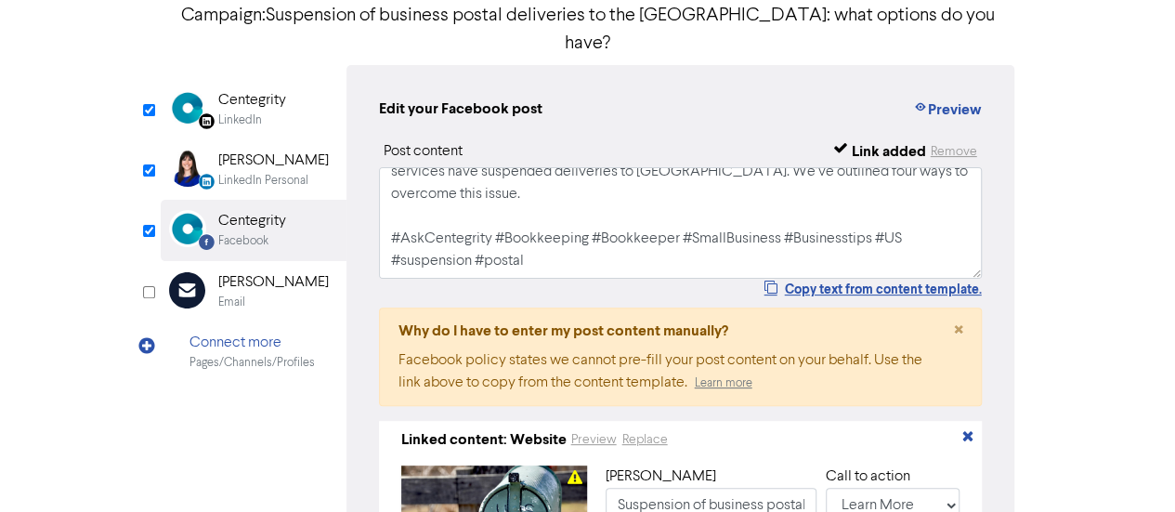
click at [295, 150] on div "[PERSON_NAME]" at bounding box center [273, 161] width 111 height 22
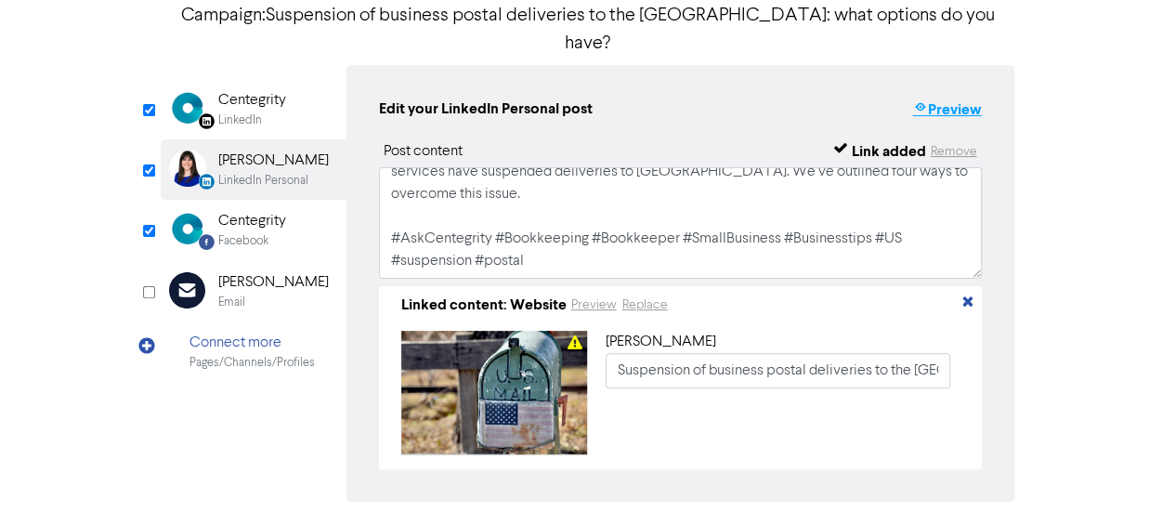
click at [936, 98] on button "Preview" at bounding box center [946, 110] width 71 height 24
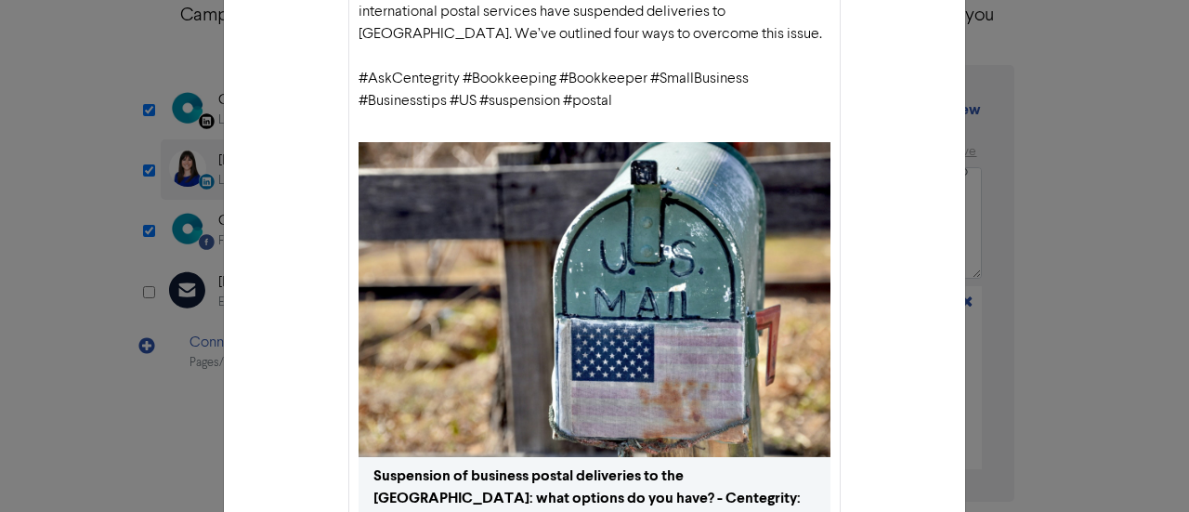
drag, startPoint x: 1037, startPoint y: 207, endPoint x: 993, endPoint y: 204, distance: 43.8
click at [1037, 207] on div "LinkedIn Personal preview × [PERSON_NAME] With low-cost parcel deliveries to th…" at bounding box center [594, 256] width 1189 height 512
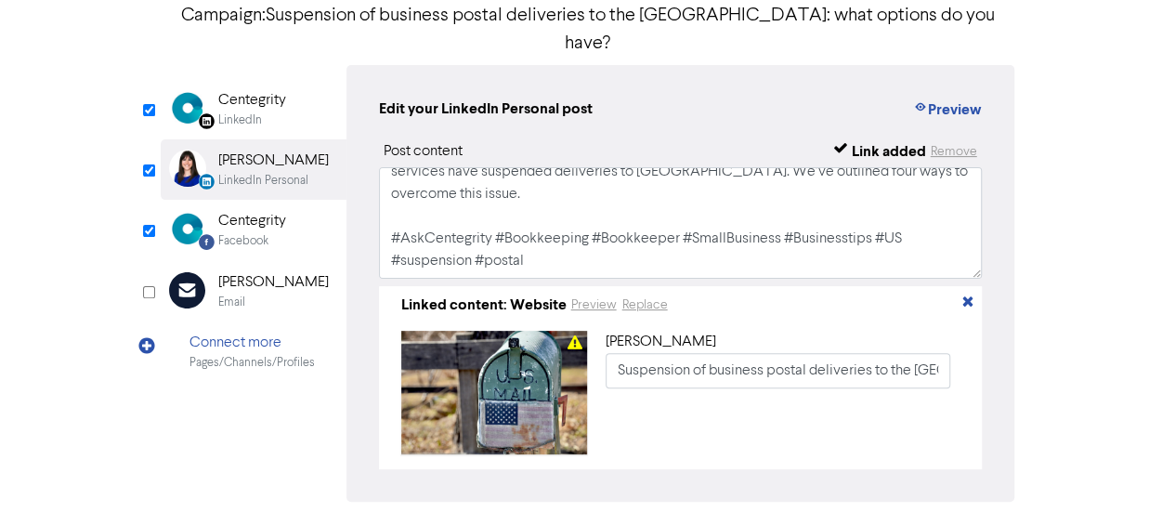
click at [281, 111] on div "LinkedIn" at bounding box center [252, 120] width 68 height 18
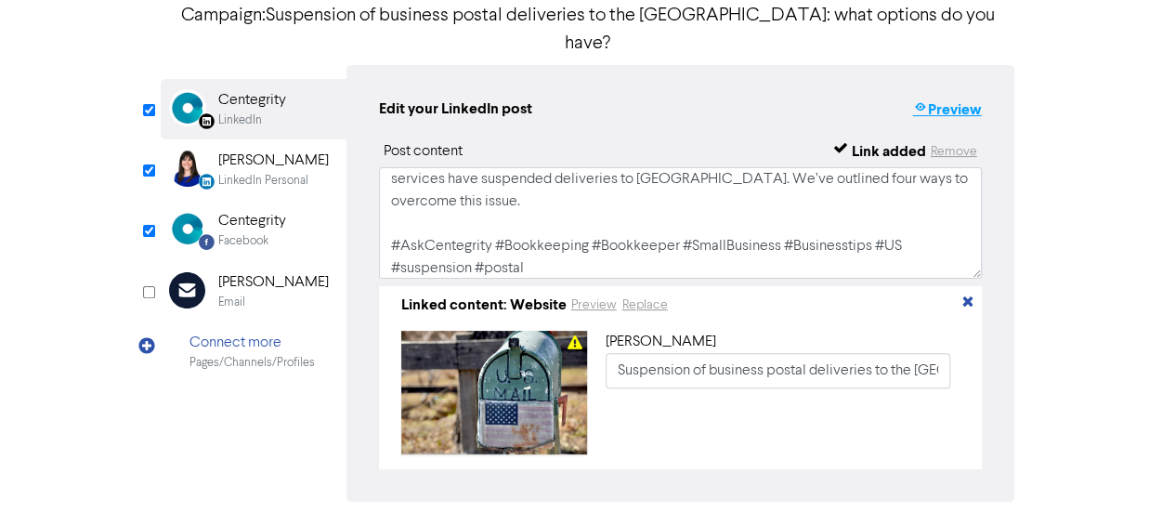
click at [944, 98] on button "Preview" at bounding box center [946, 110] width 71 height 24
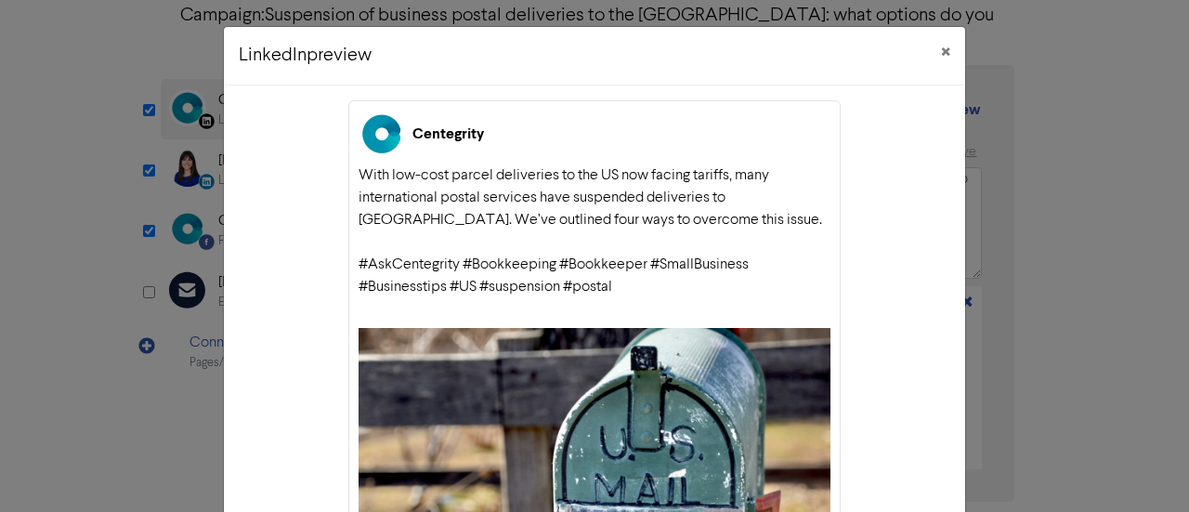
click at [1088, 189] on div "LinkedIn preview × Centegrity With low-cost parcel deliveries to the [GEOGRAPHI…" at bounding box center [594, 256] width 1189 height 512
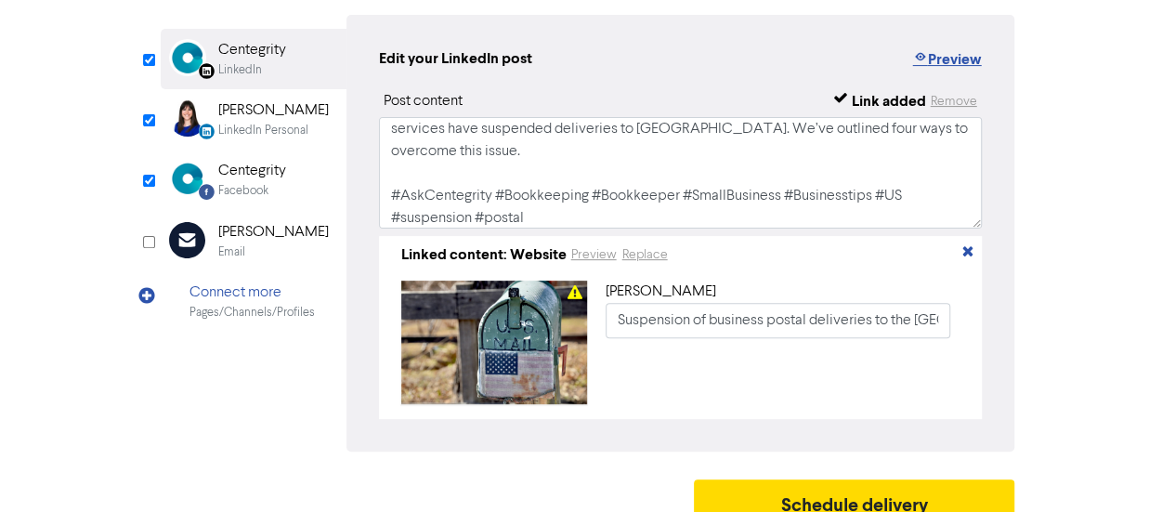
scroll to position [204, 0]
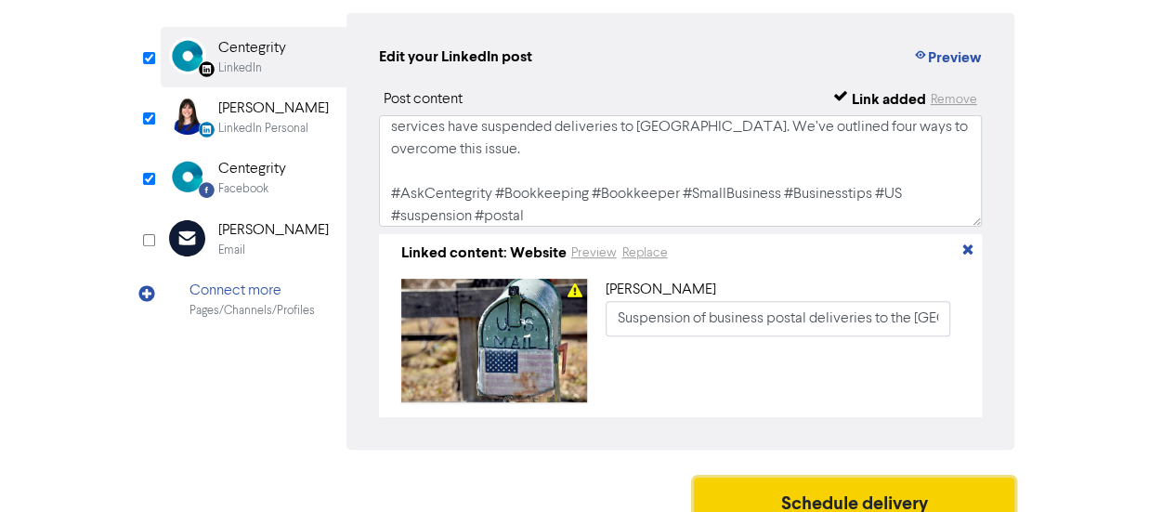
click at [851, 478] on button "Schedule delivery" at bounding box center [854, 501] width 321 height 46
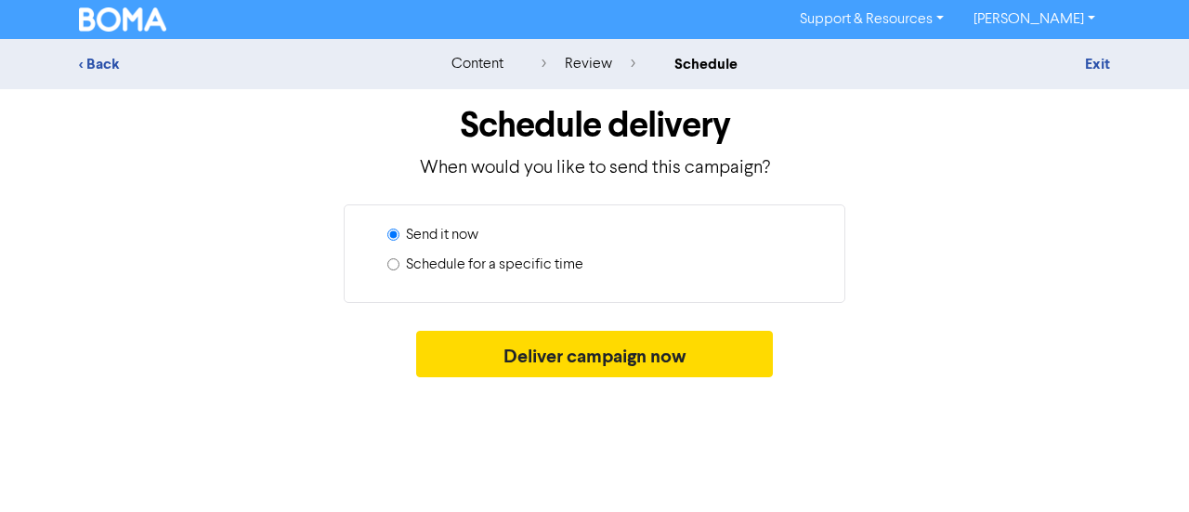
click at [450, 260] on label "Schedule for a specific time" at bounding box center [494, 265] width 177 height 22
click at [399, 260] on input "Schedule for a specific time" at bounding box center [393, 264] width 12 height 12
radio input "true"
radio input "false"
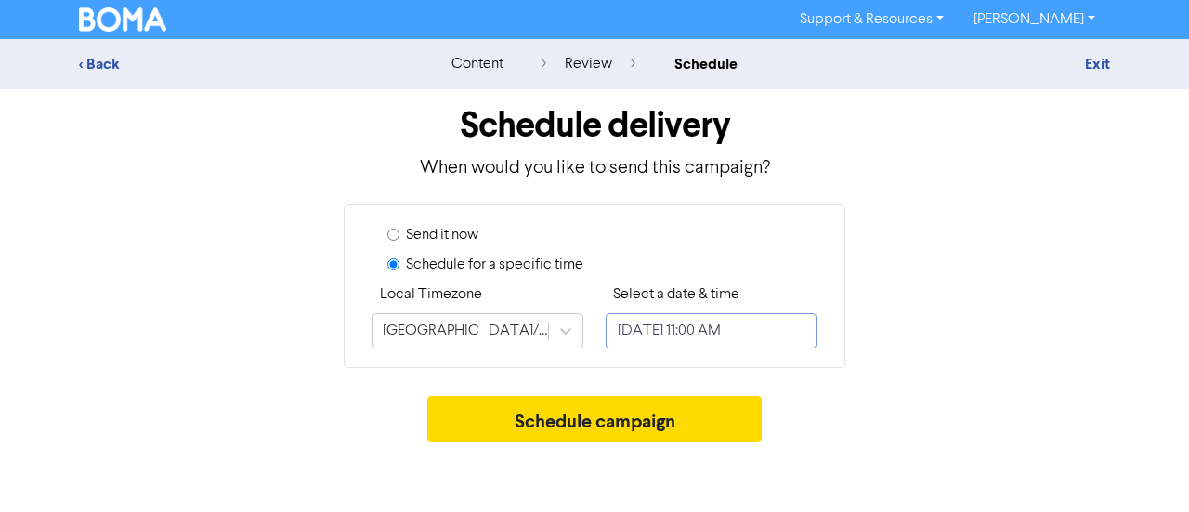
click at [693, 330] on input "[DATE] 11:00 AM" at bounding box center [711, 330] width 211 height 35
select select "9"
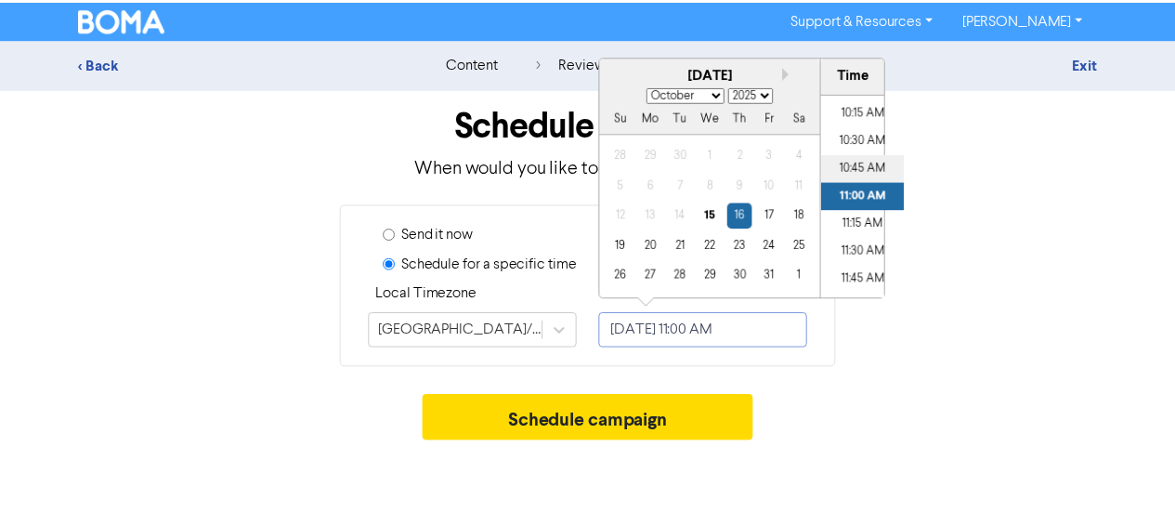
scroll to position [1045, 0]
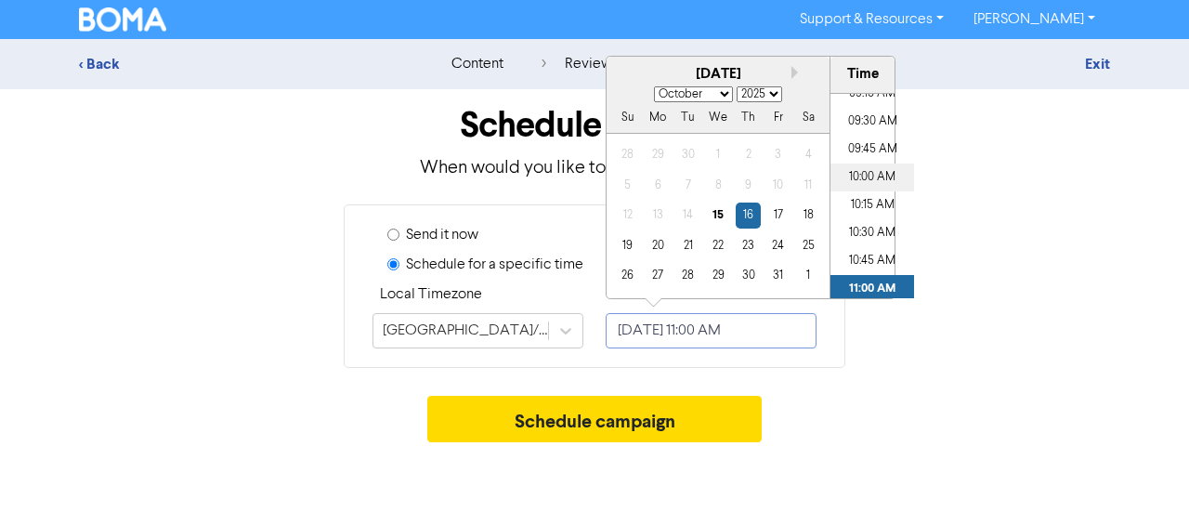
click at [860, 185] on li "10:00 AM" at bounding box center [873, 178] width 84 height 28
type input "[DATE] 10:00 AM"
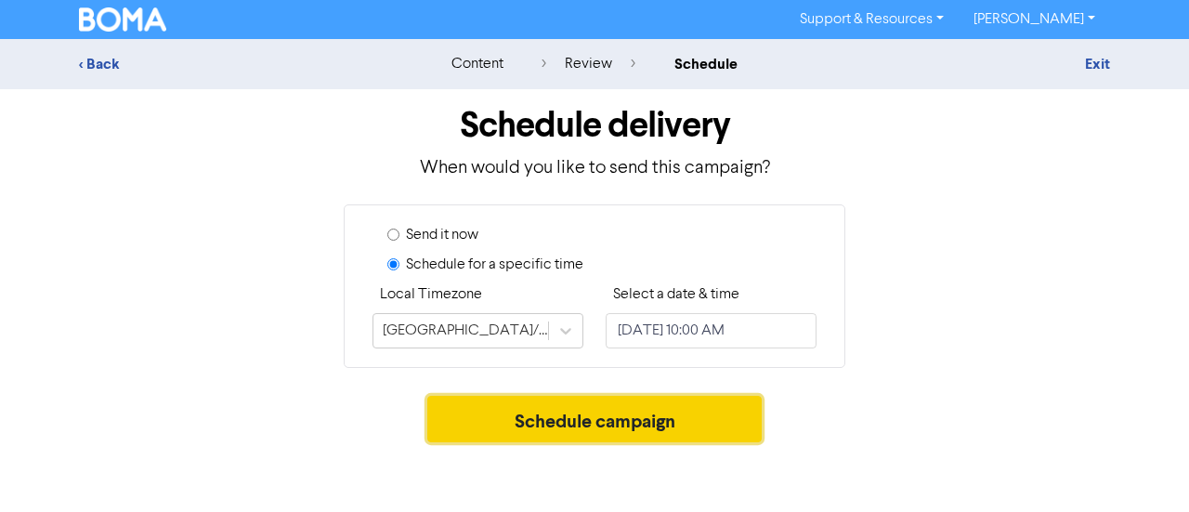
click at [604, 419] on button "Schedule campaign" at bounding box center [594, 419] width 335 height 46
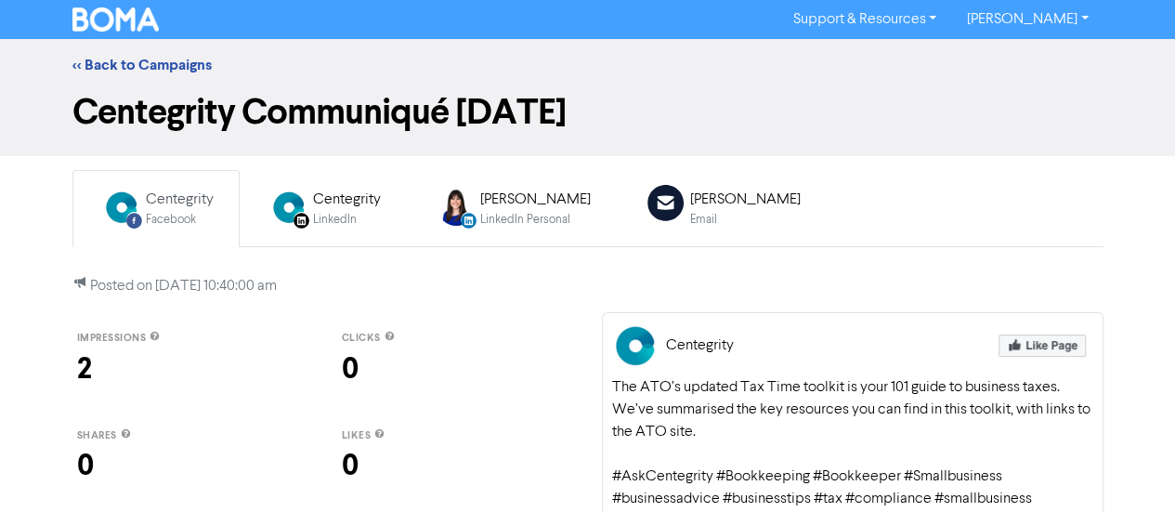
click at [690, 204] on div "[PERSON_NAME]" at bounding box center [745, 200] width 111 height 22
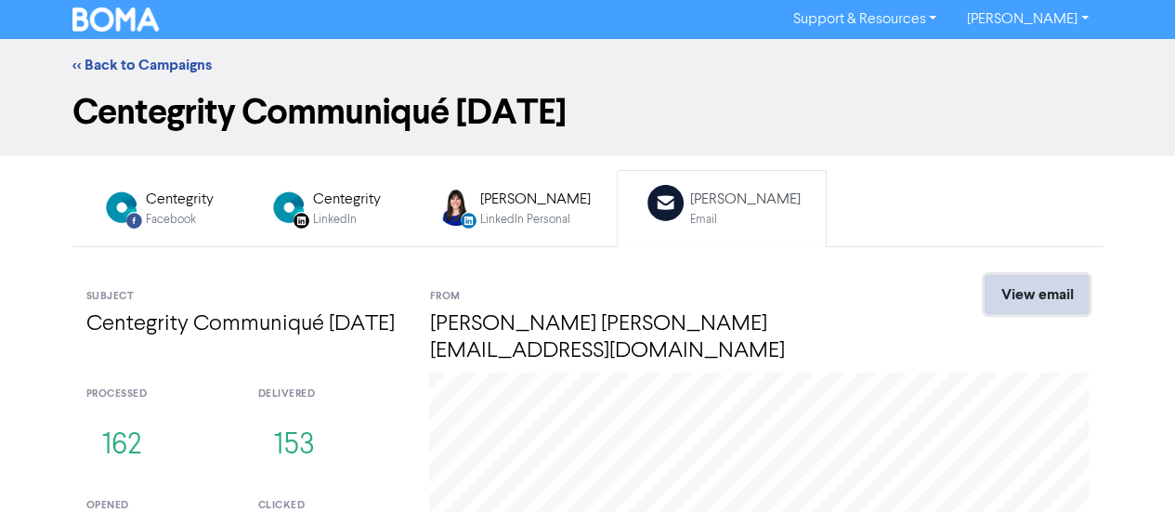
click at [1035, 295] on link "View email" at bounding box center [1037, 294] width 104 height 39
